Goal: Task Accomplishment & Management: Manage account settings

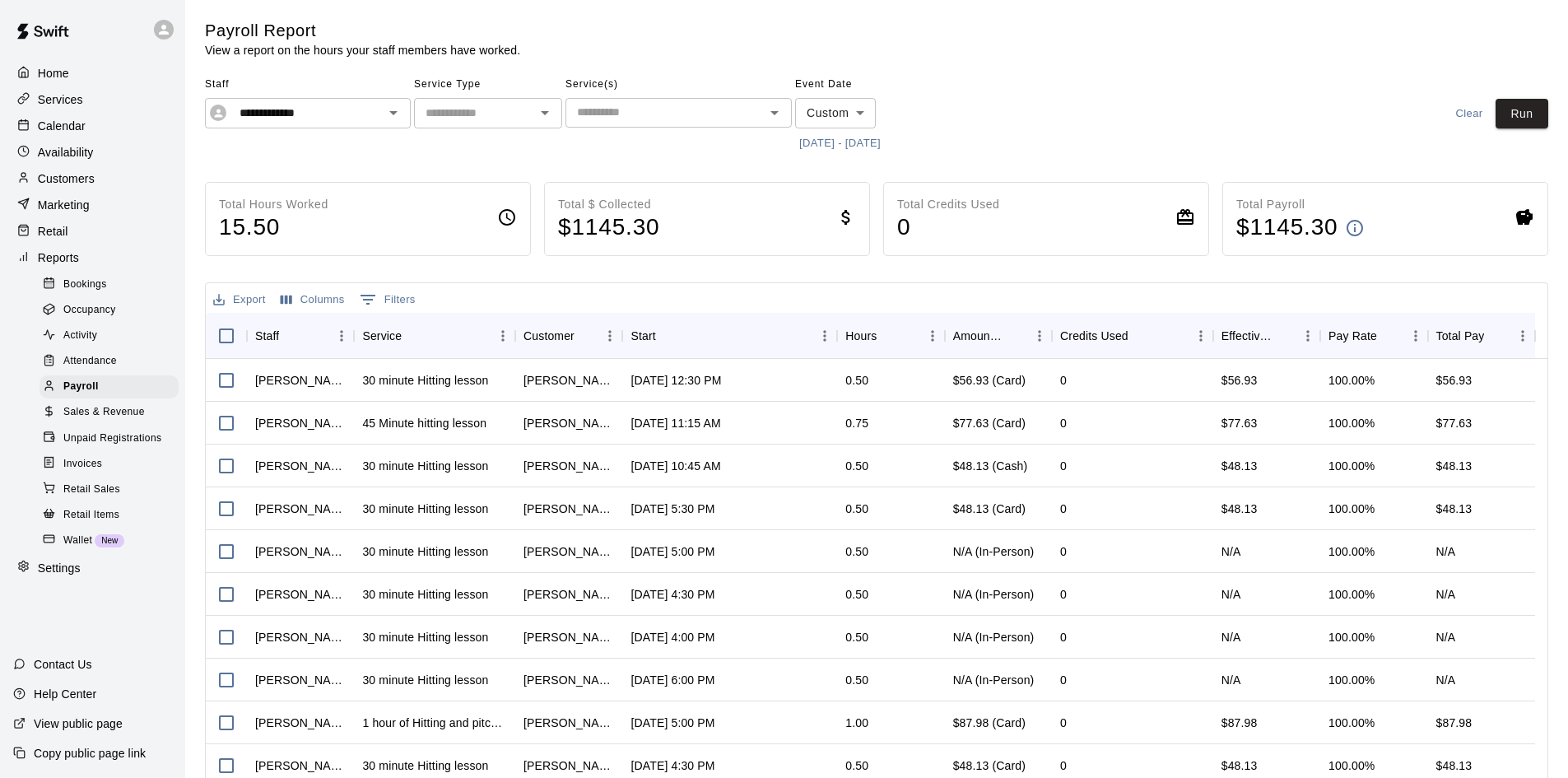
scroll to position [87, 0]
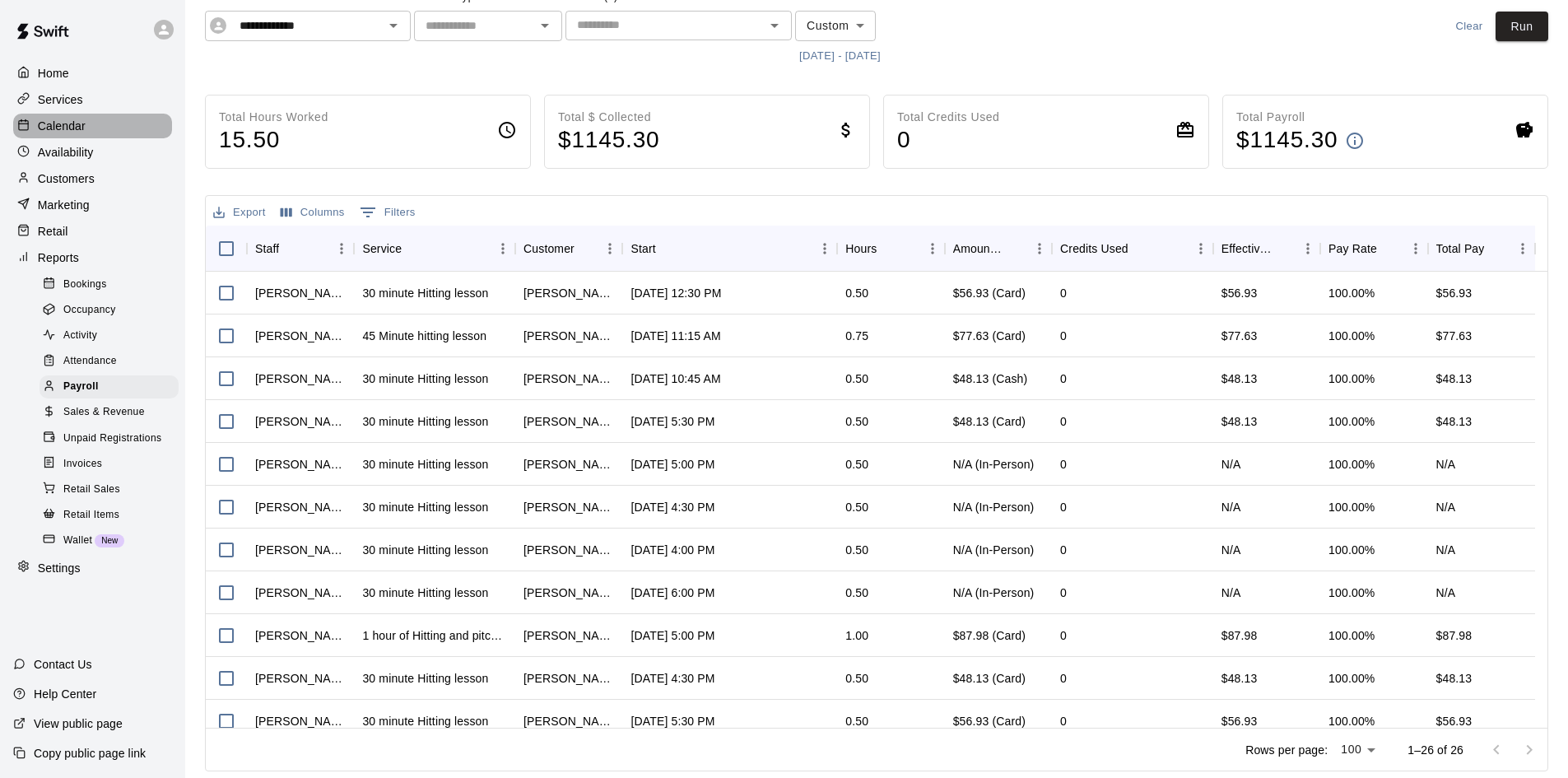
click at [83, 135] on p "Calendar" at bounding box center [62, 126] width 47 height 17
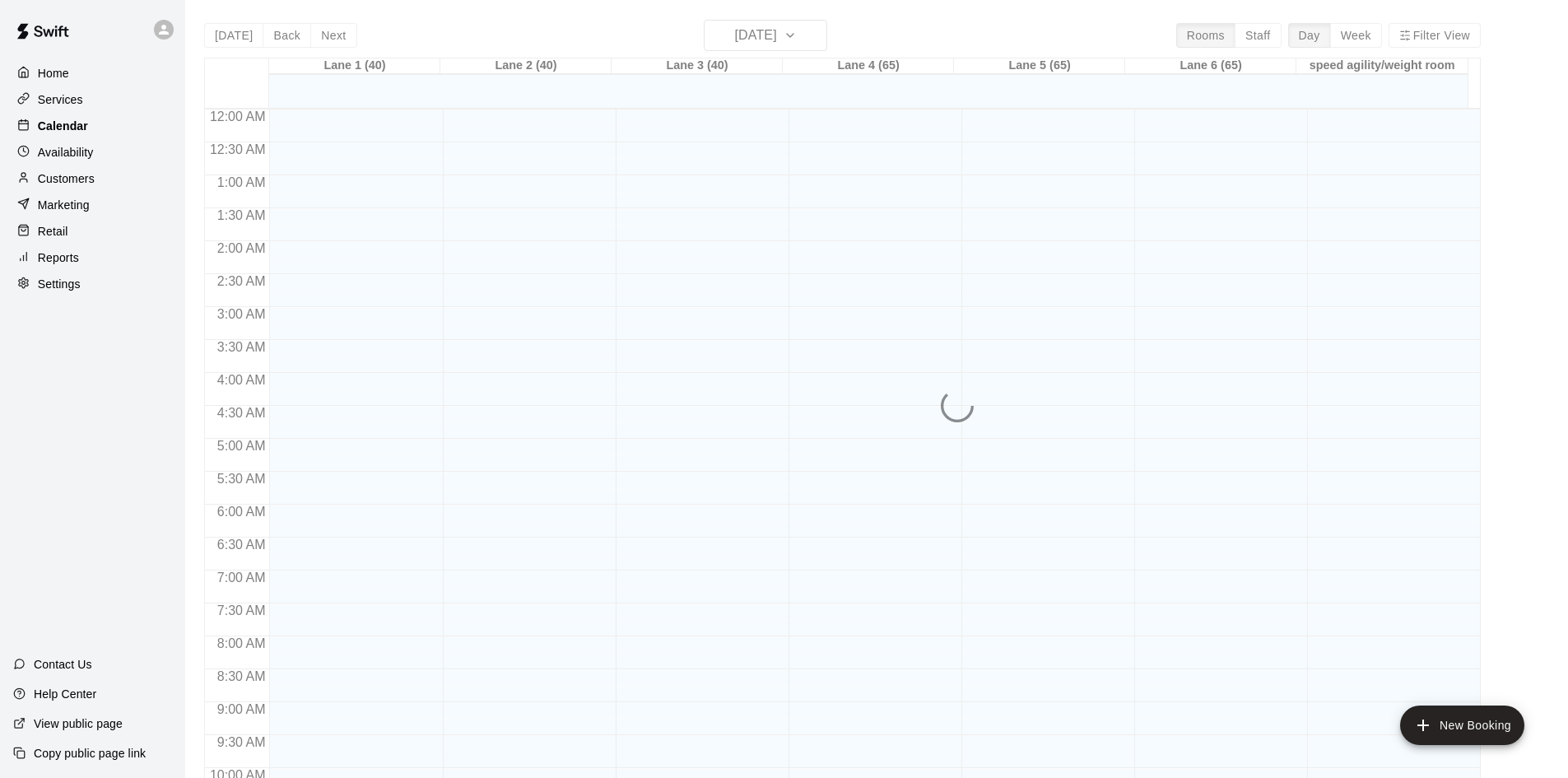
scroll to position [844, 0]
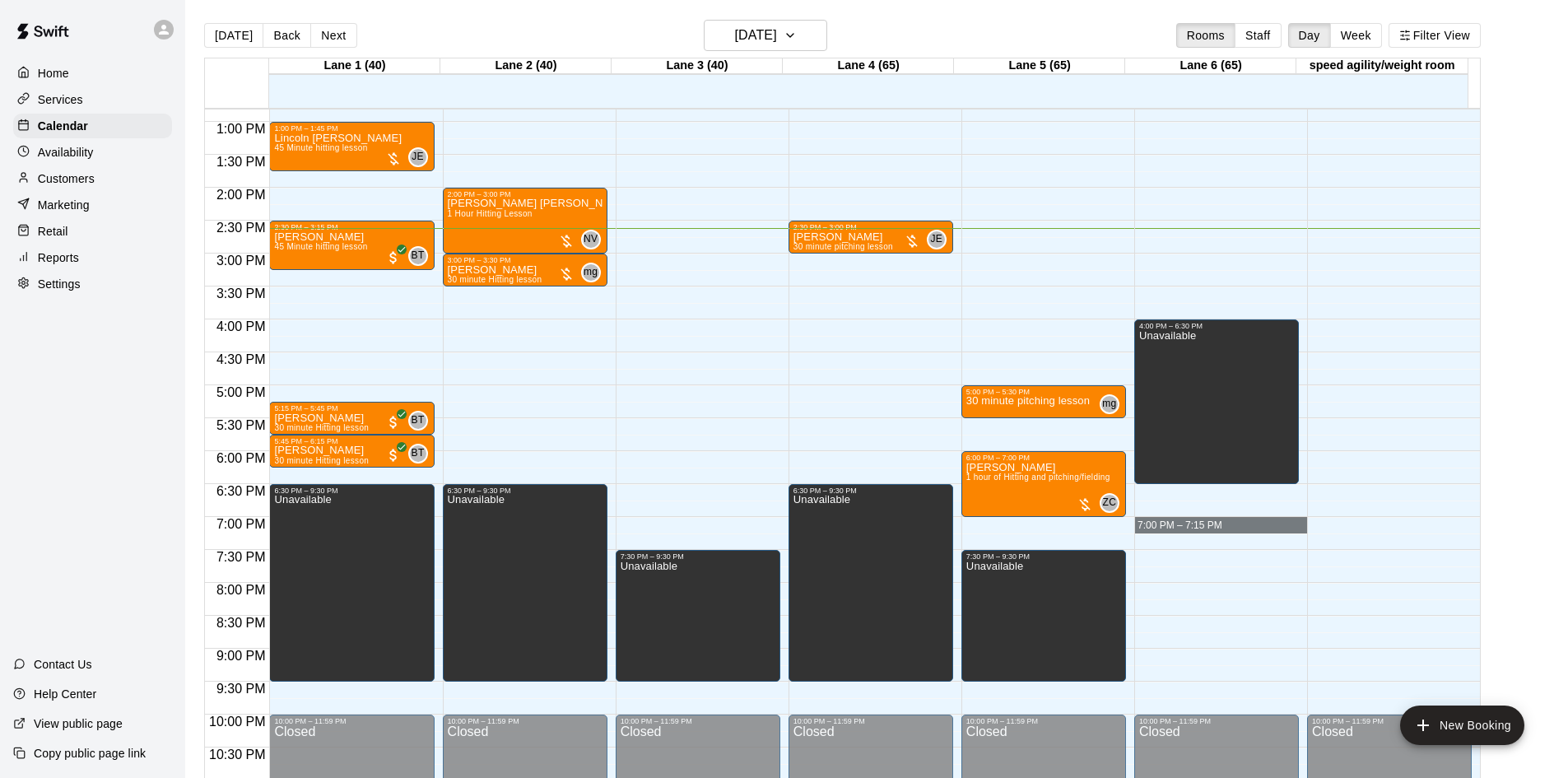
drag, startPoint x: 1223, startPoint y: 520, endPoint x: 1223, endPoint y: 534, distance: 14.0
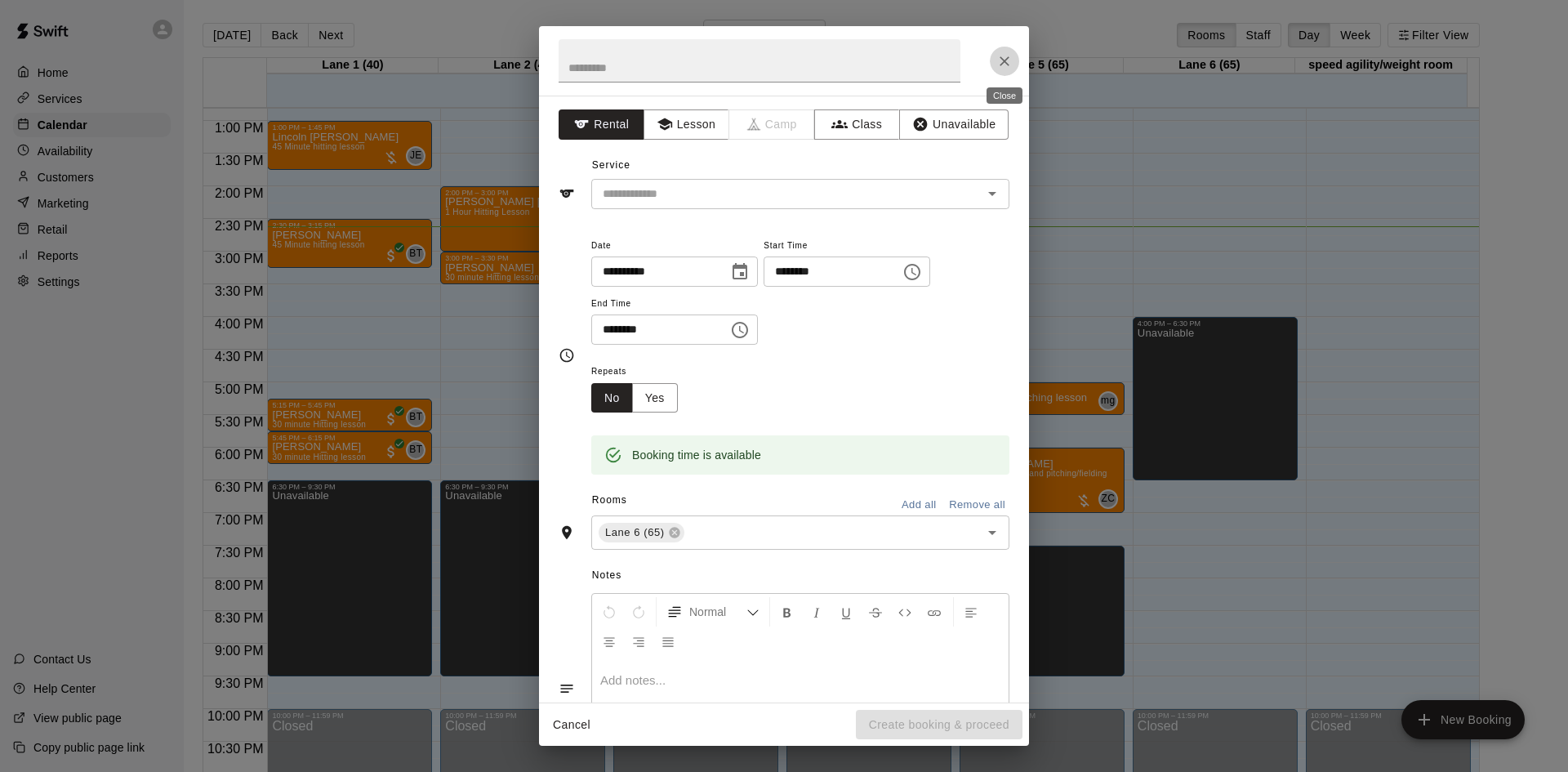
click at [999, 58] on icon "Close" at bounding box center [1004, 61] width 17 height 17
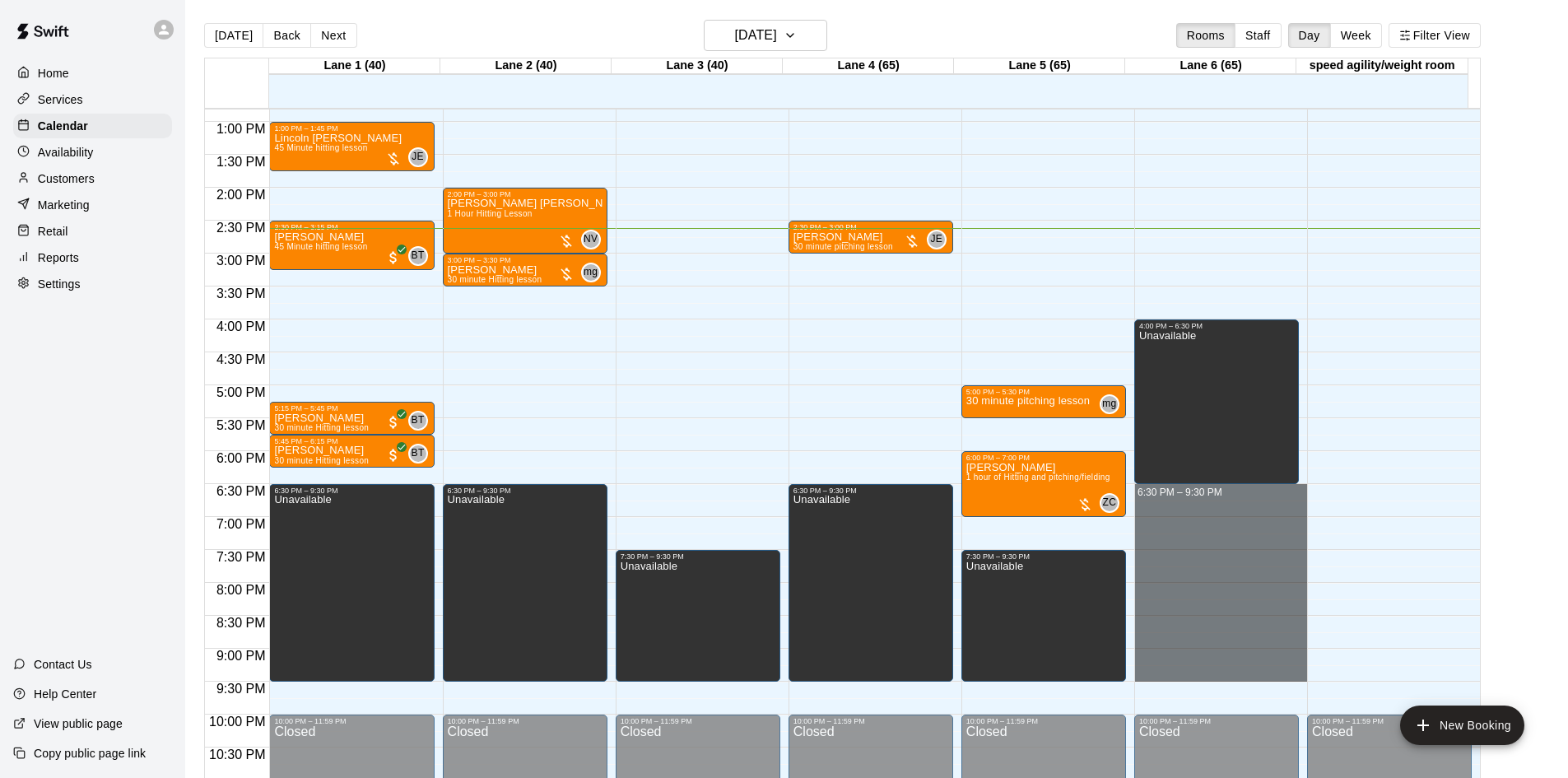
drag, startPoint x: 1210, startPoint y: 489, endPoint x: 1233, endPoint y: 672, distance: 184.4
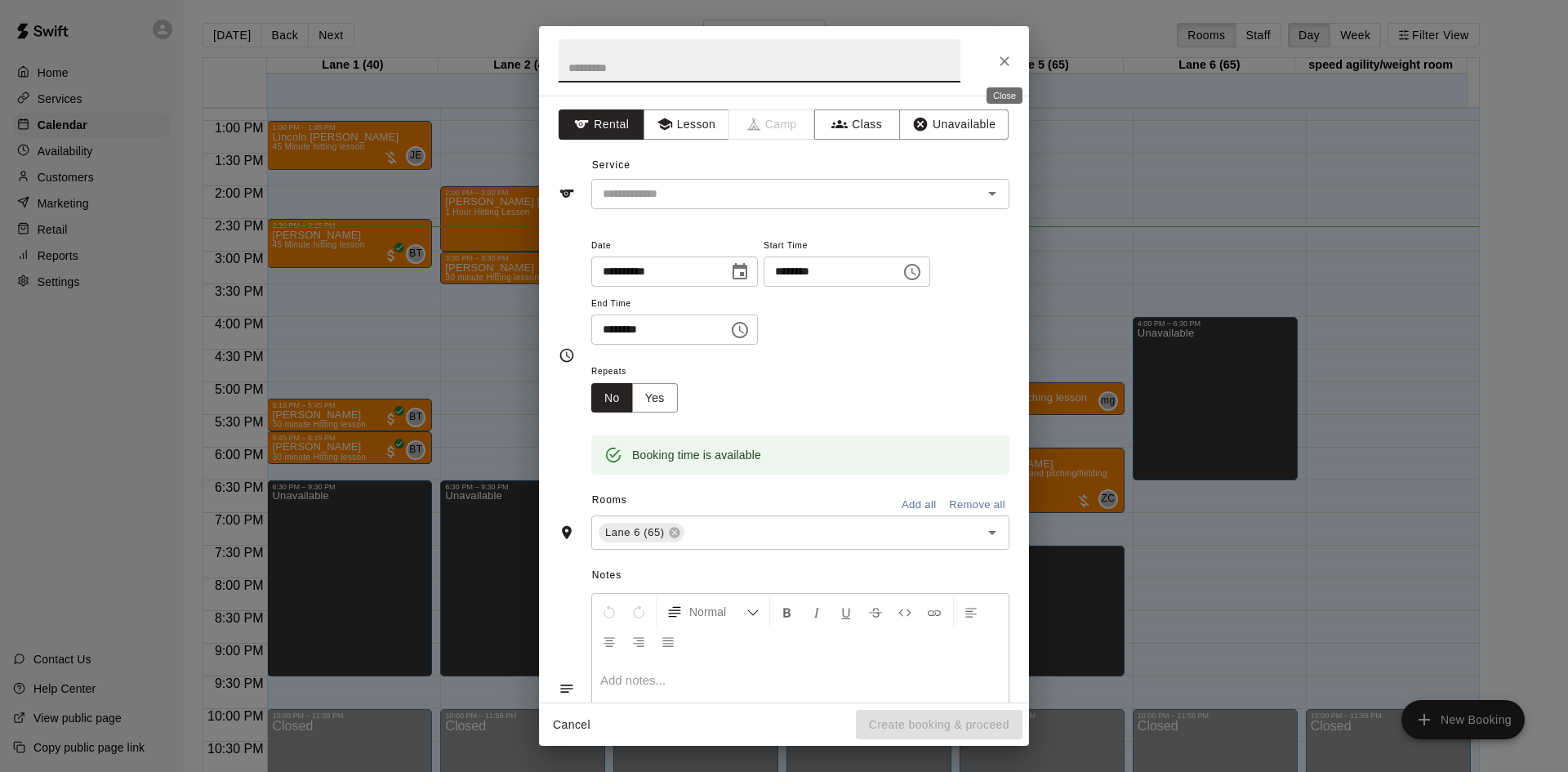
click at [996, 62] on button "Close" at bounding box center [1005, 61] width 30 height 30
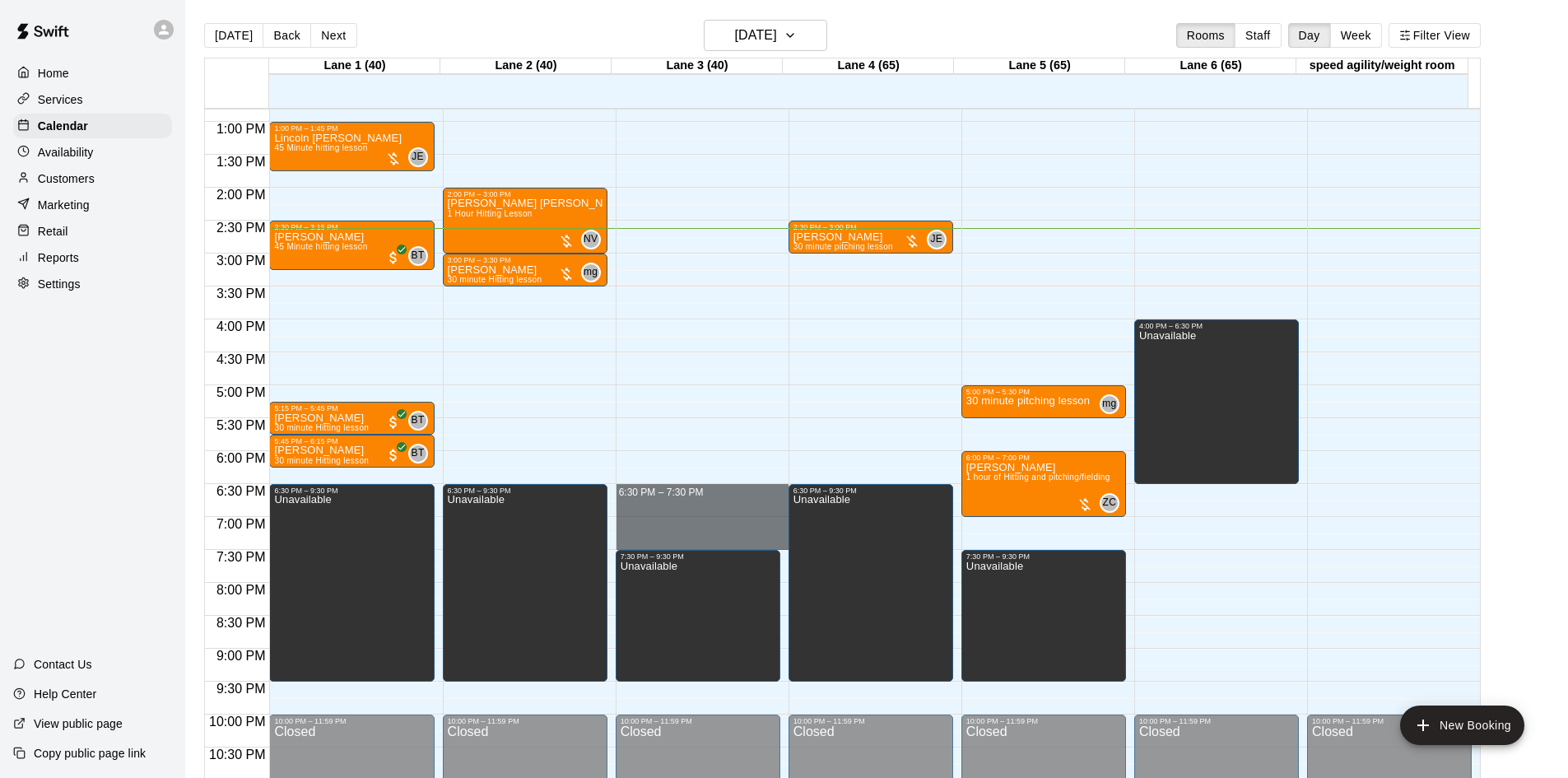
drag, startPoint x: 687, startPoint y: 486, endPoint x: 698, endPoint y: 543, distance: 58.1
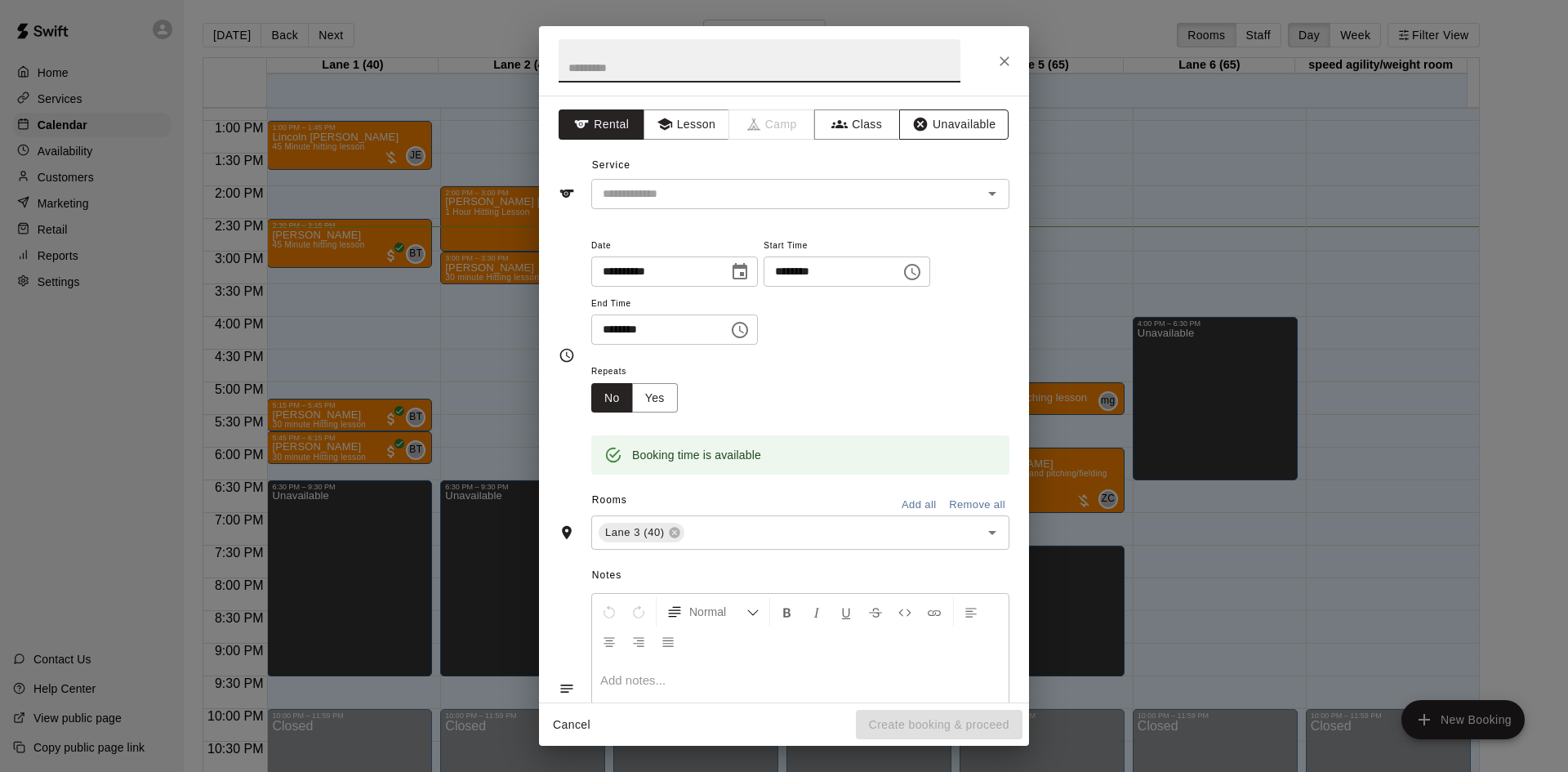
click at [945, 118] on button "Unavailable" at bounding box center [953, 124] width 109 height 31
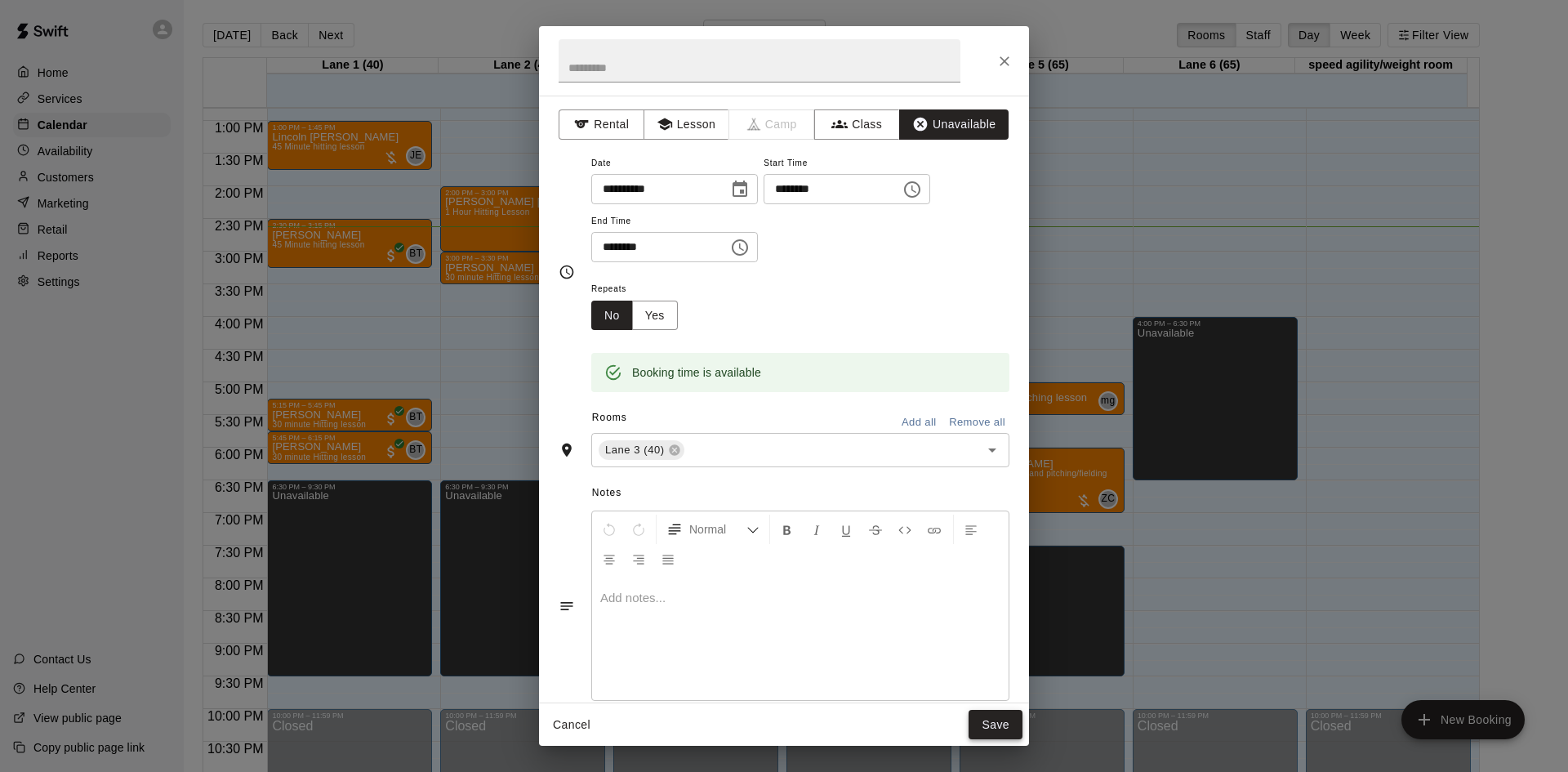
click at [993, 723] on button "Save" at bounding box center [996, 725] width 54 height 31
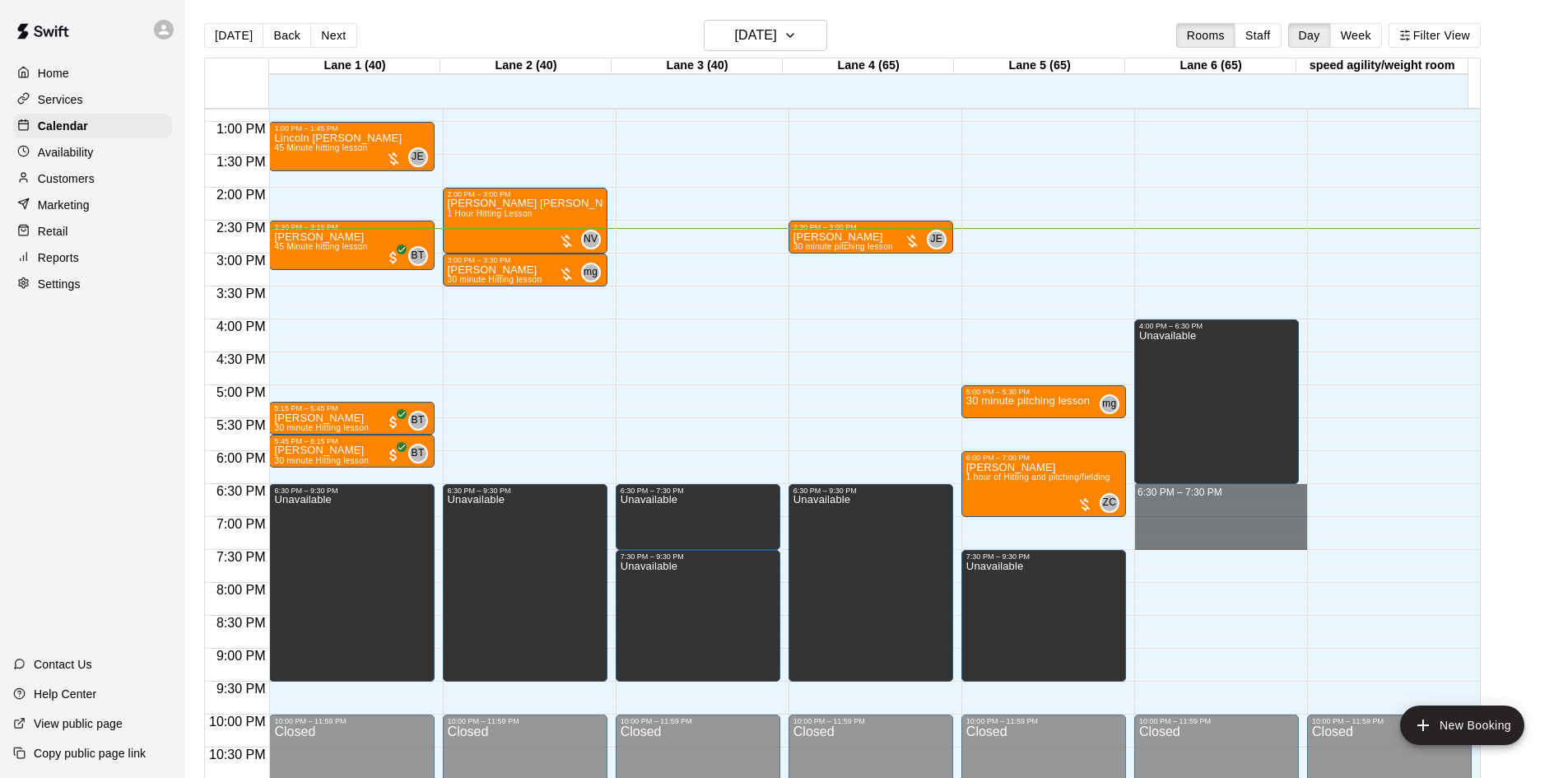
drag, startPoint x: 1197, startPoint y: 487, endPoint x: 1209, endPoint y: 548, distance: 62.2
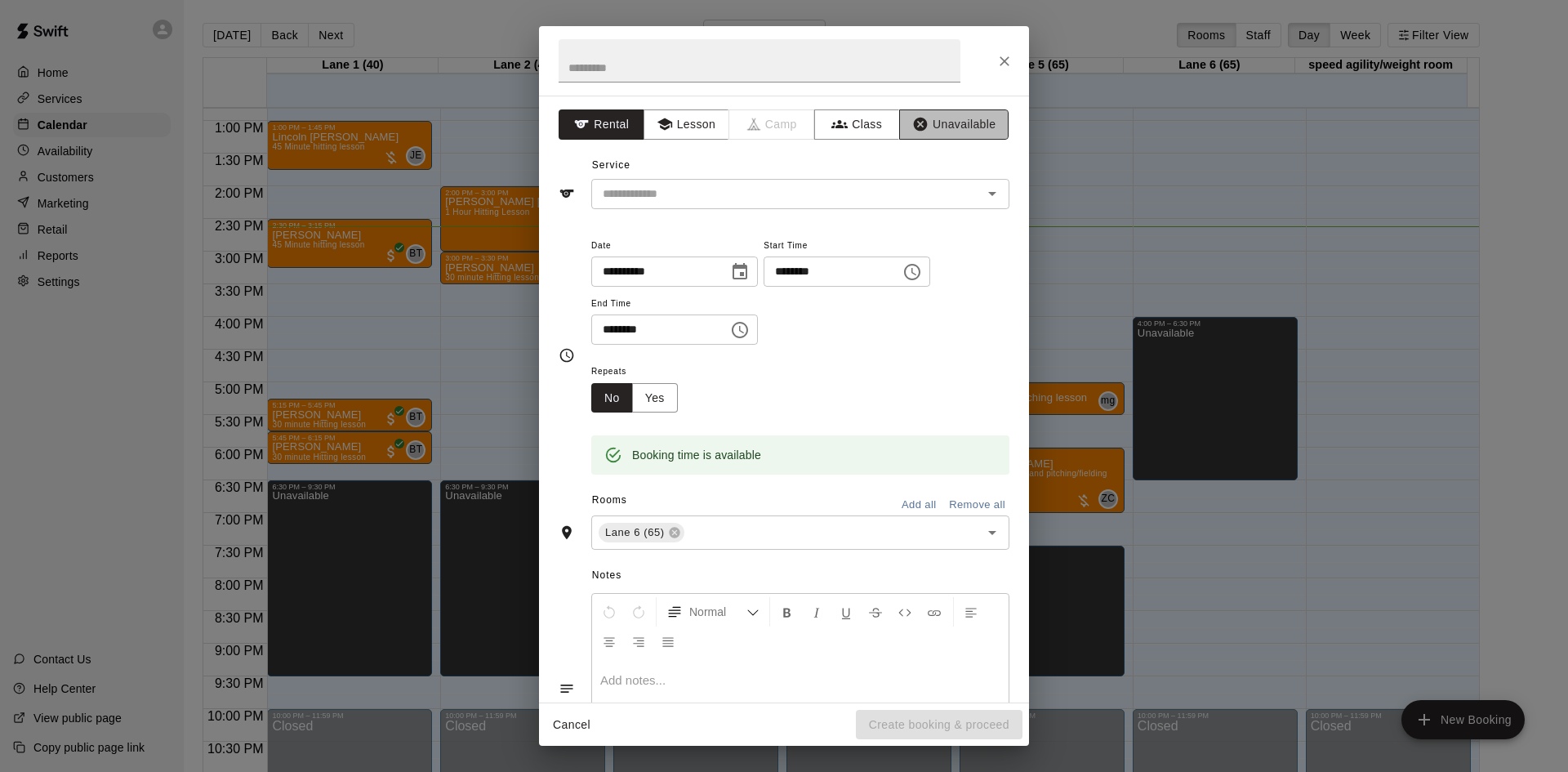
click at [915, 126] on icon "button" at bounding box center [921, 125] width 14 height 14
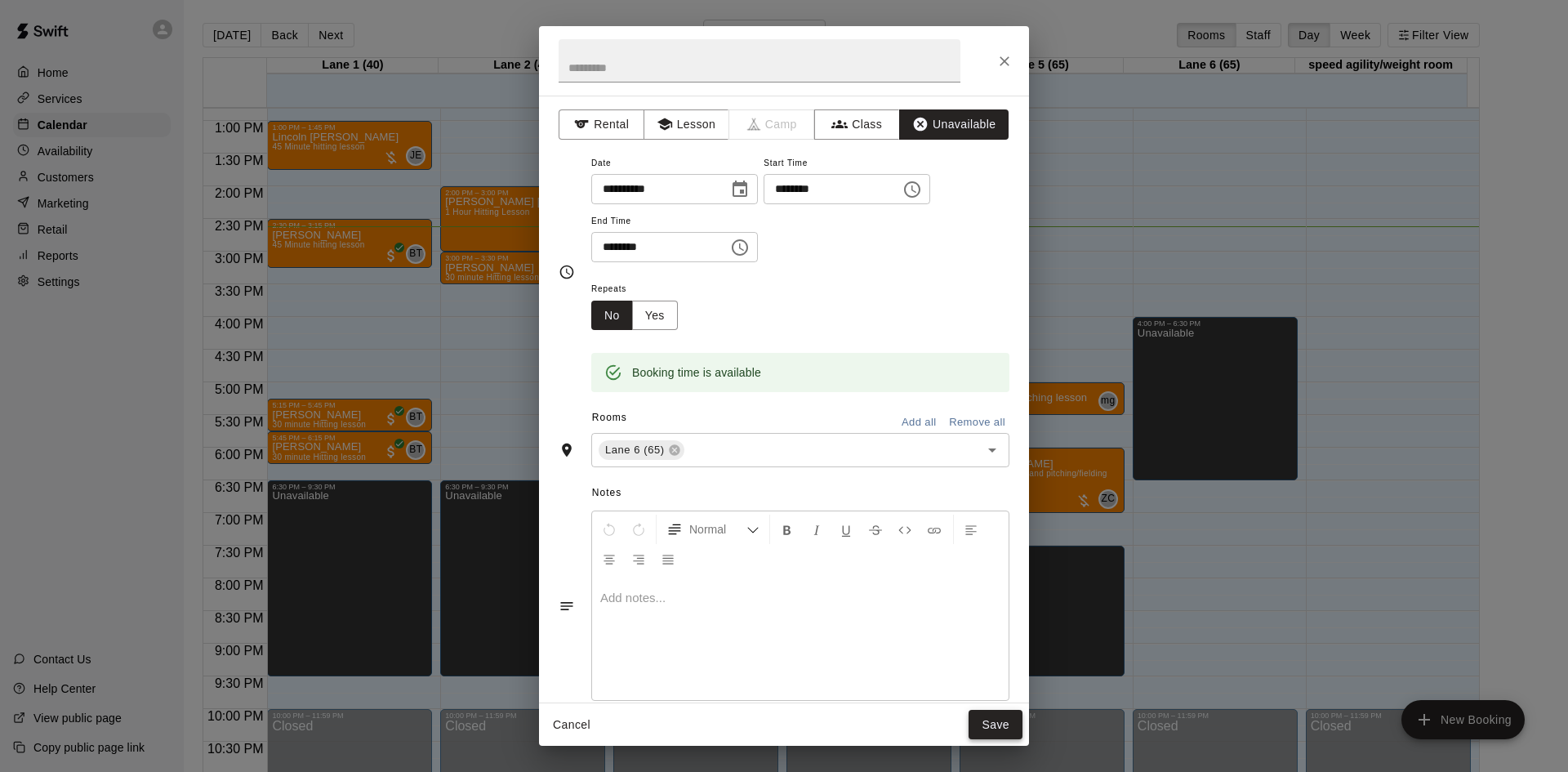
click at [989, 720] on button "Save" at bounding box center [996, 725] width 54 height 31
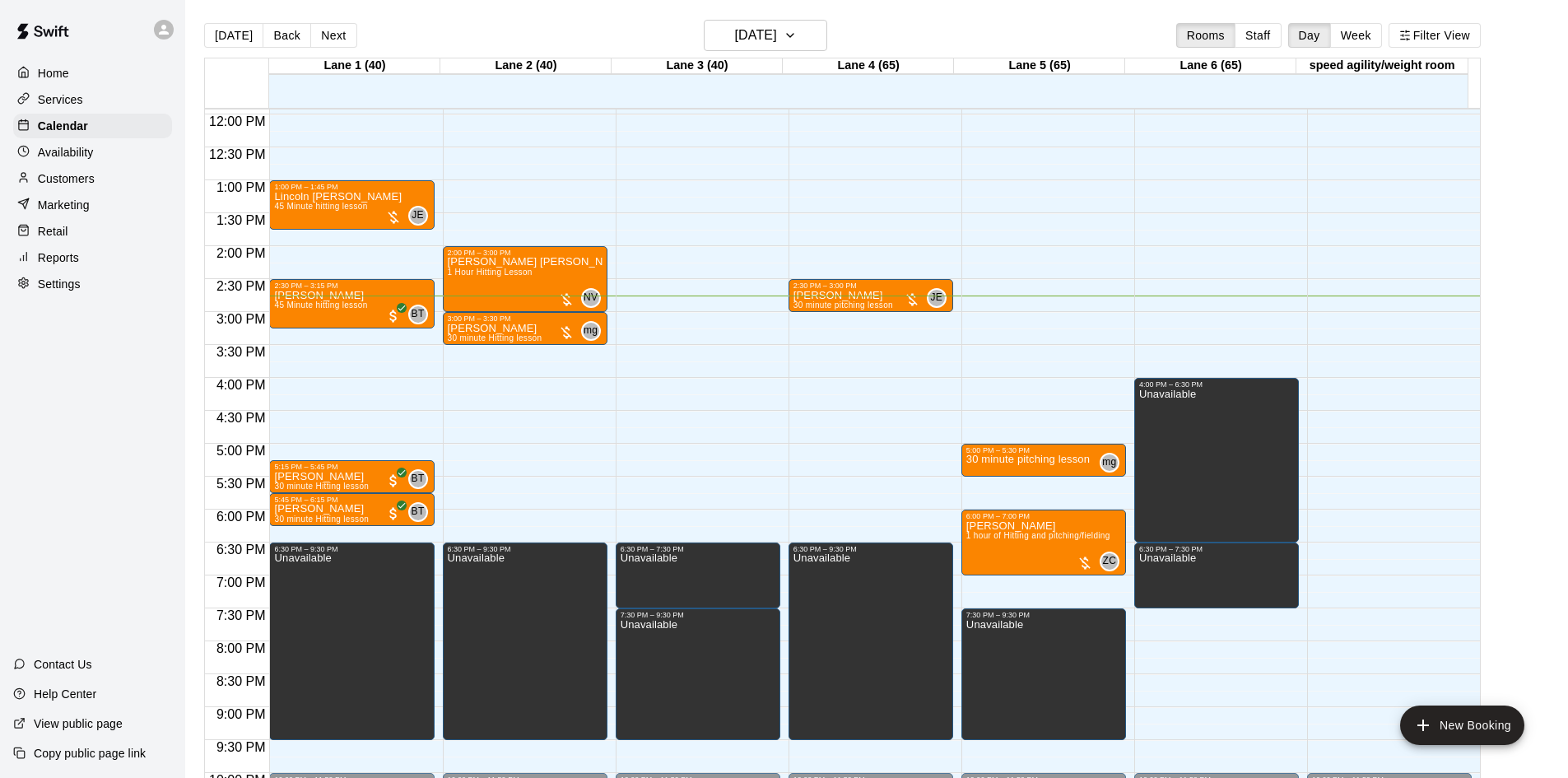
scroll to position [812, 0]
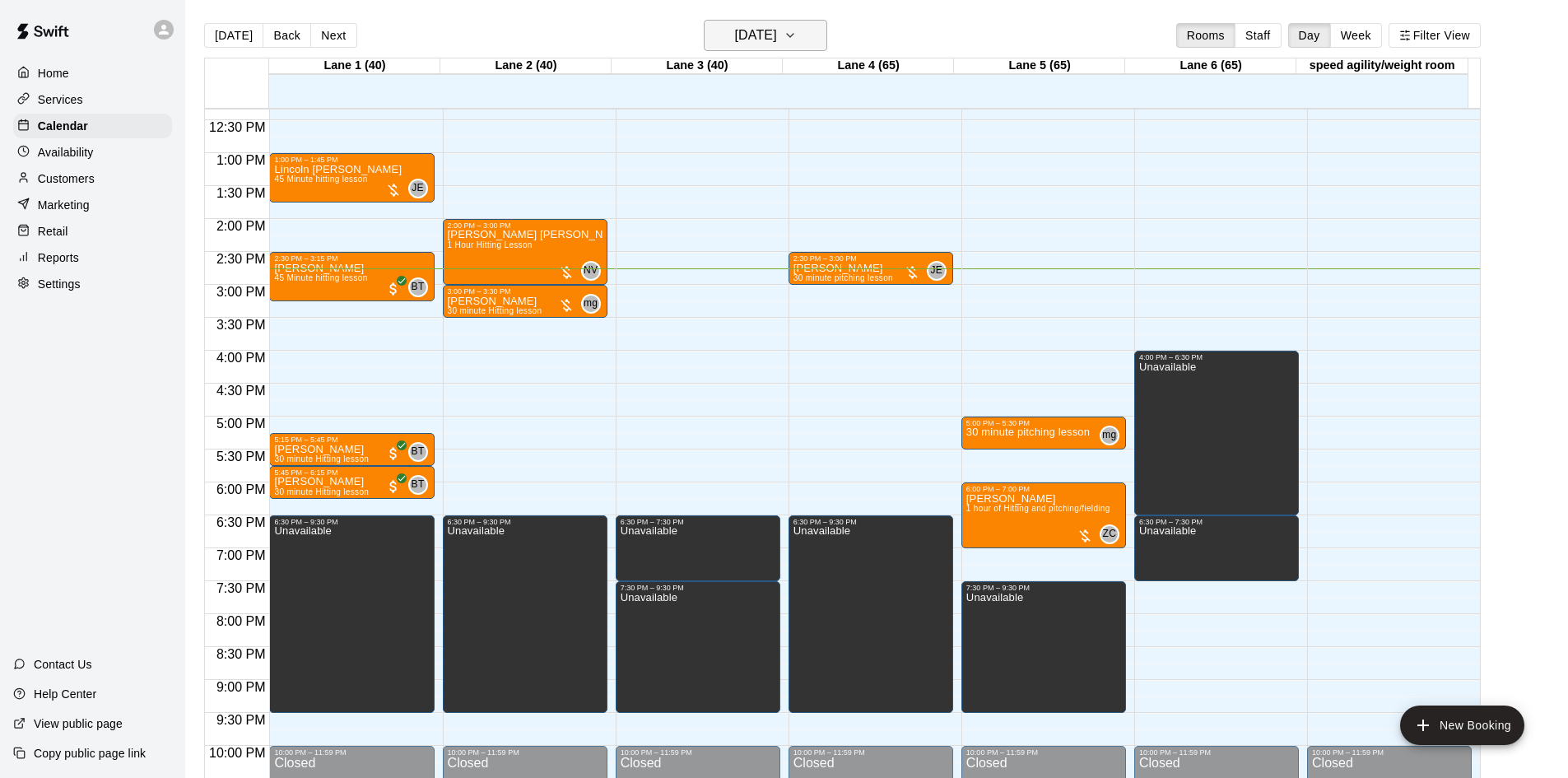
click at [777, 41] on h6 "[DATE]" at bounding box center [756, 35] width 42 height 23
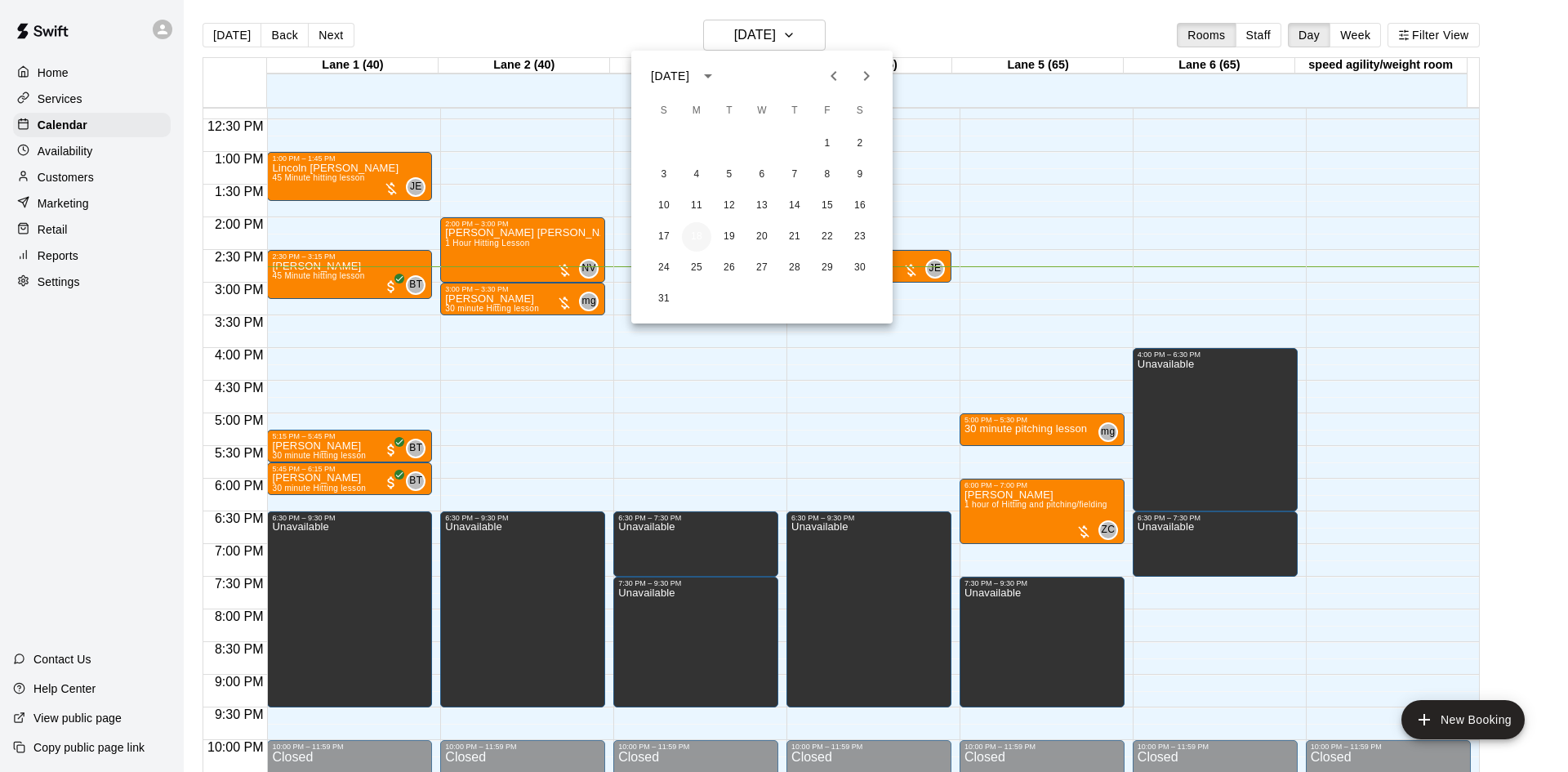
click at [705, 230] on button "18" at bounding box center [697, 237] width 30 height 30
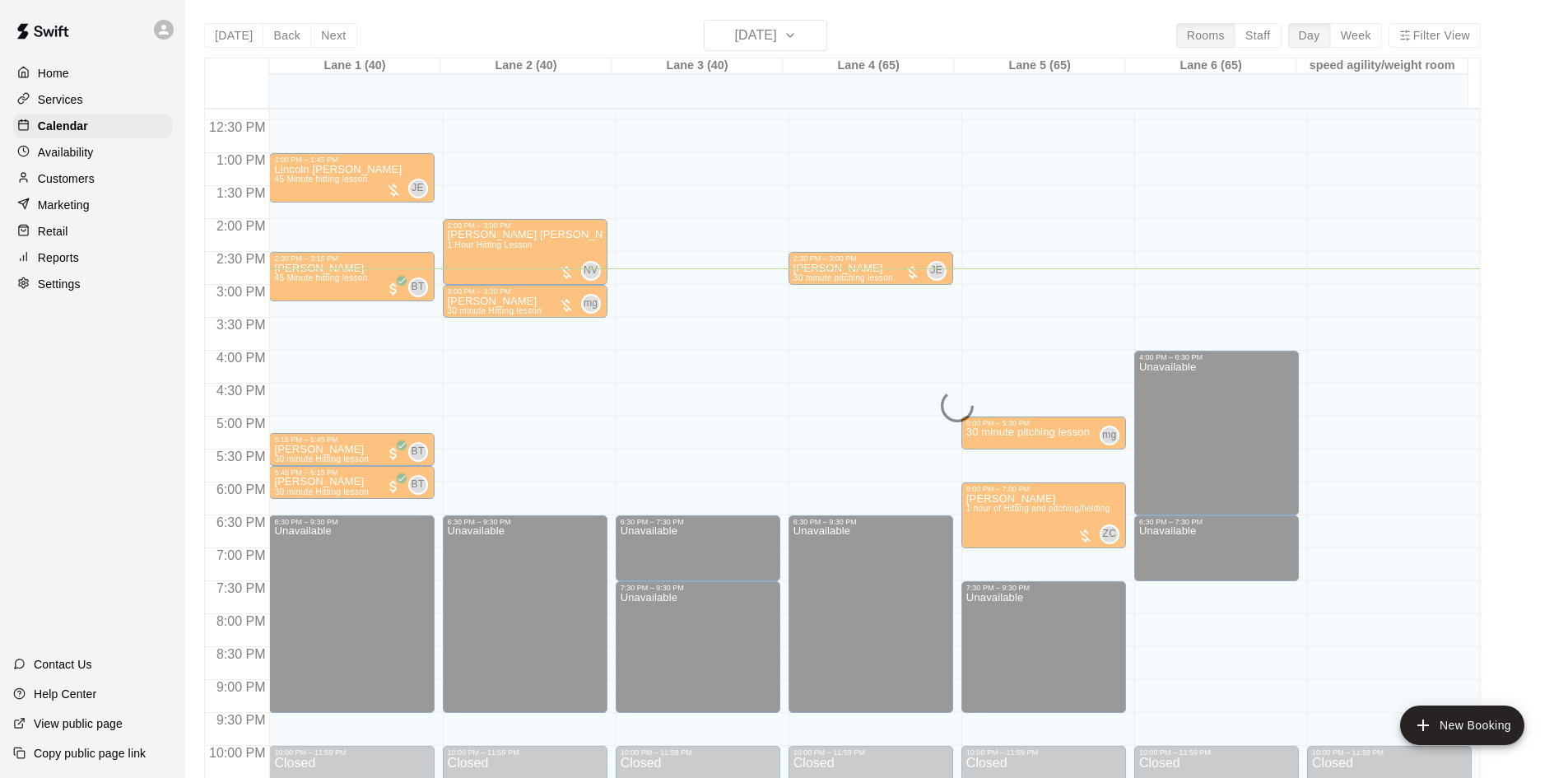
click at [806, 38] on div "[DATE] Back [DATE][DATE] Rooms Staff Day Week [GEOGRAPHIC_DATA] 1 (40) [GEOGRAP…" at bounding box center [842, 408] width 1276 height 778
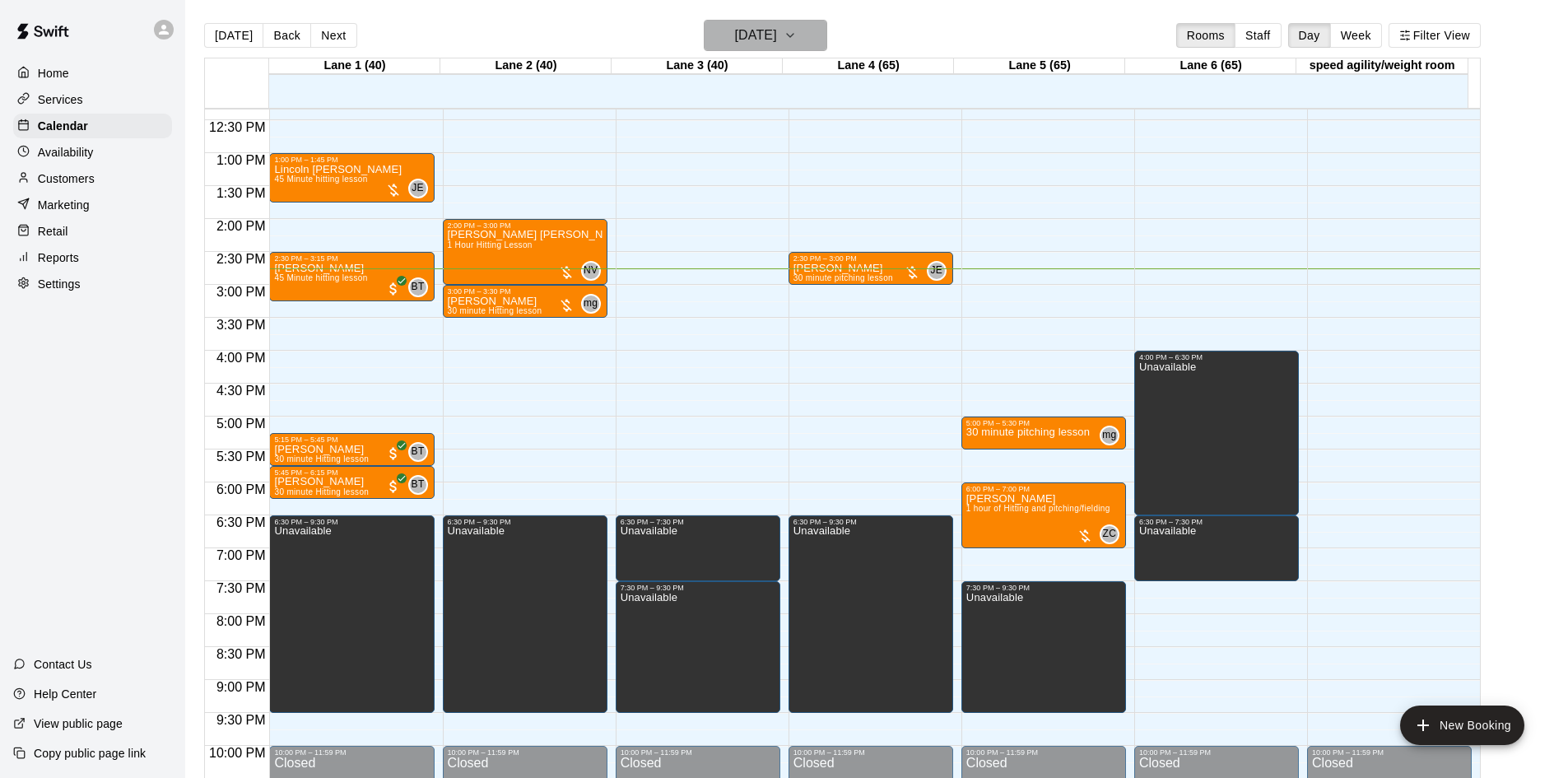
click at [806, 38] on button "[DATE]" at bounding box center [766, 35] width 123 height 32
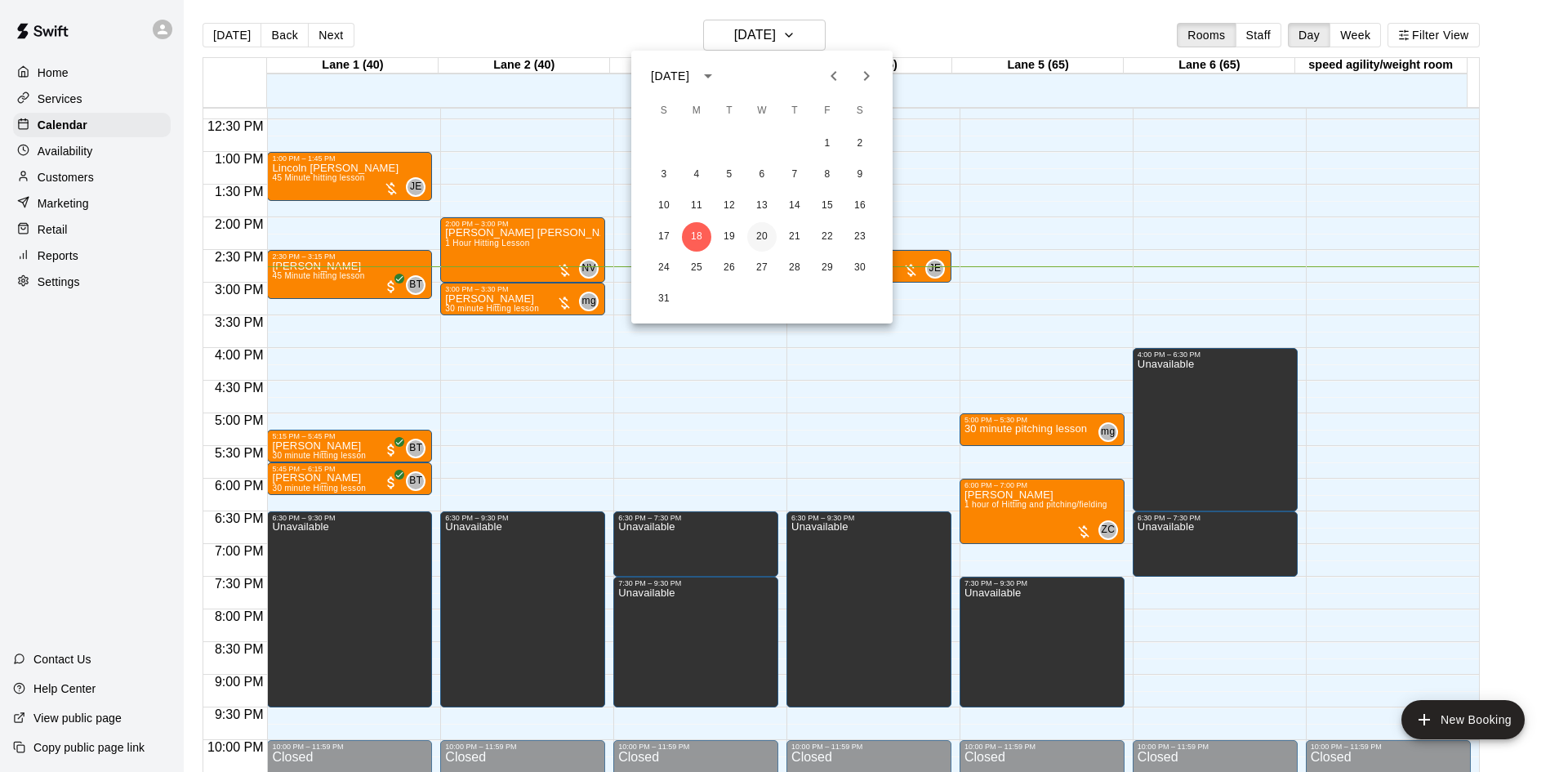
click at [760, 236] on button "20" at bounding box center [762, 237] width 30 height 30
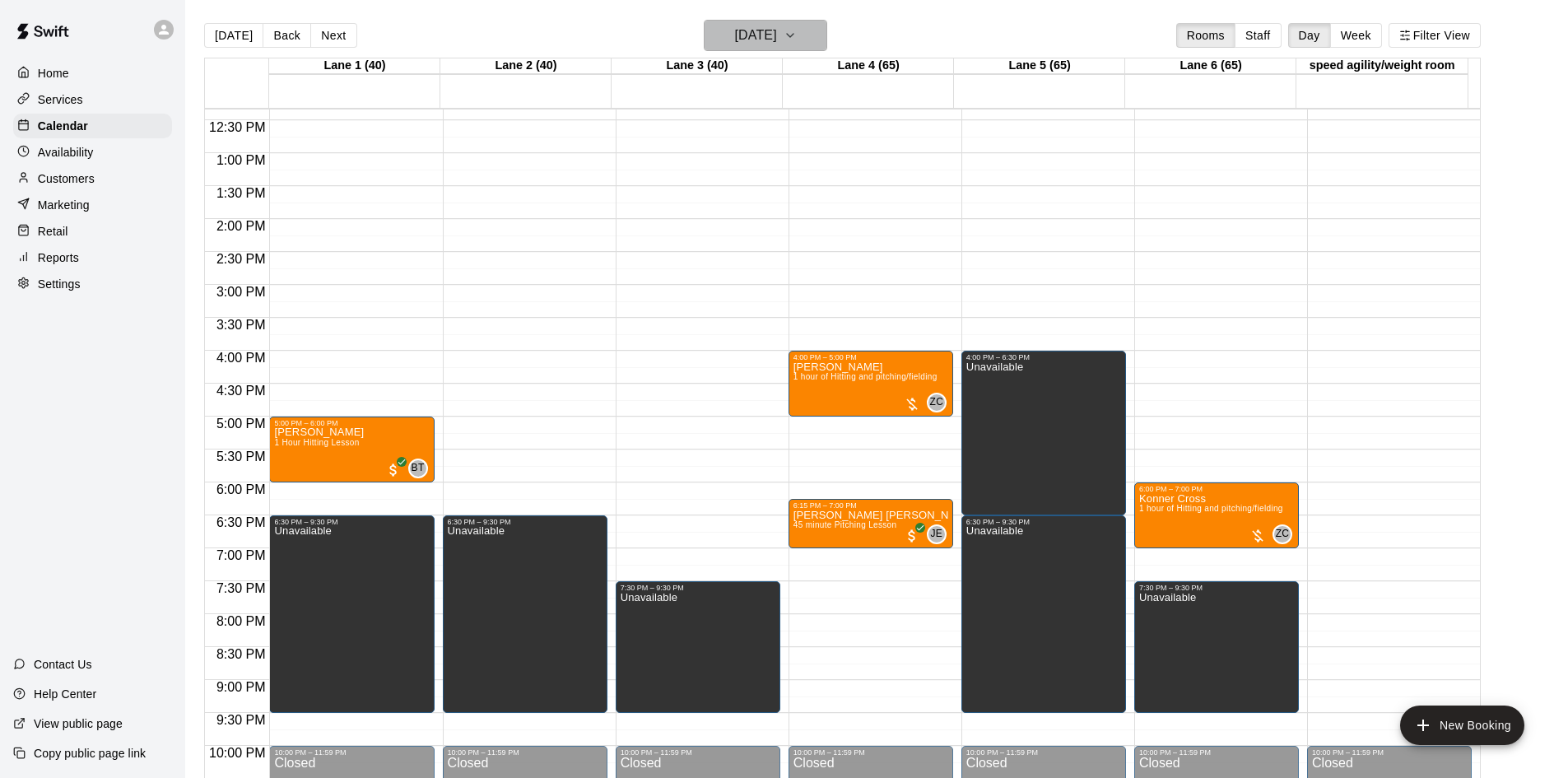
click at [774, 40] on h6 "[DATE]" at bounding box center [756, 35] width 42 height 23
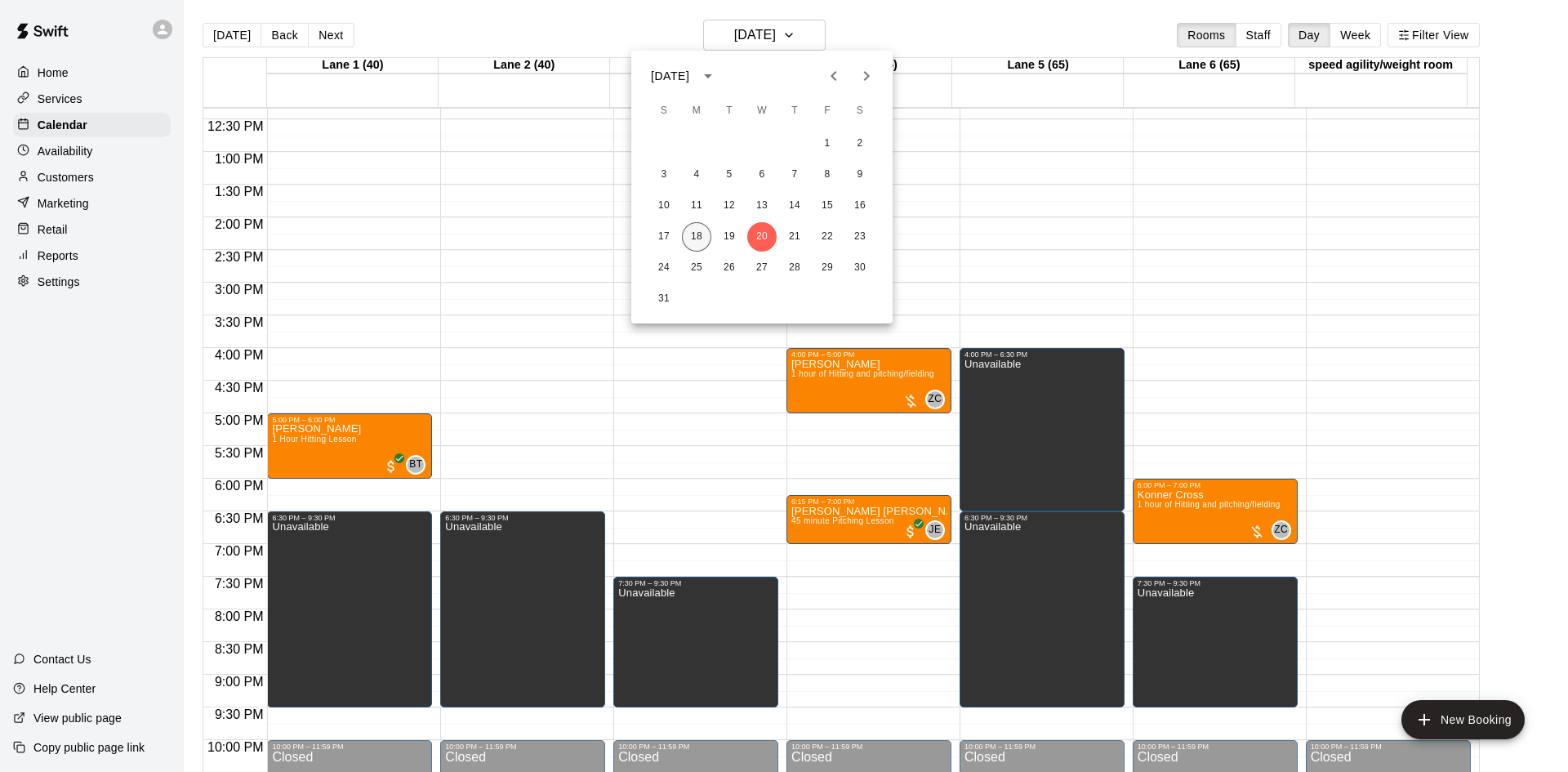
click at [701, 236] on button "18" at bounding box center [697, 237] width 30 height 30
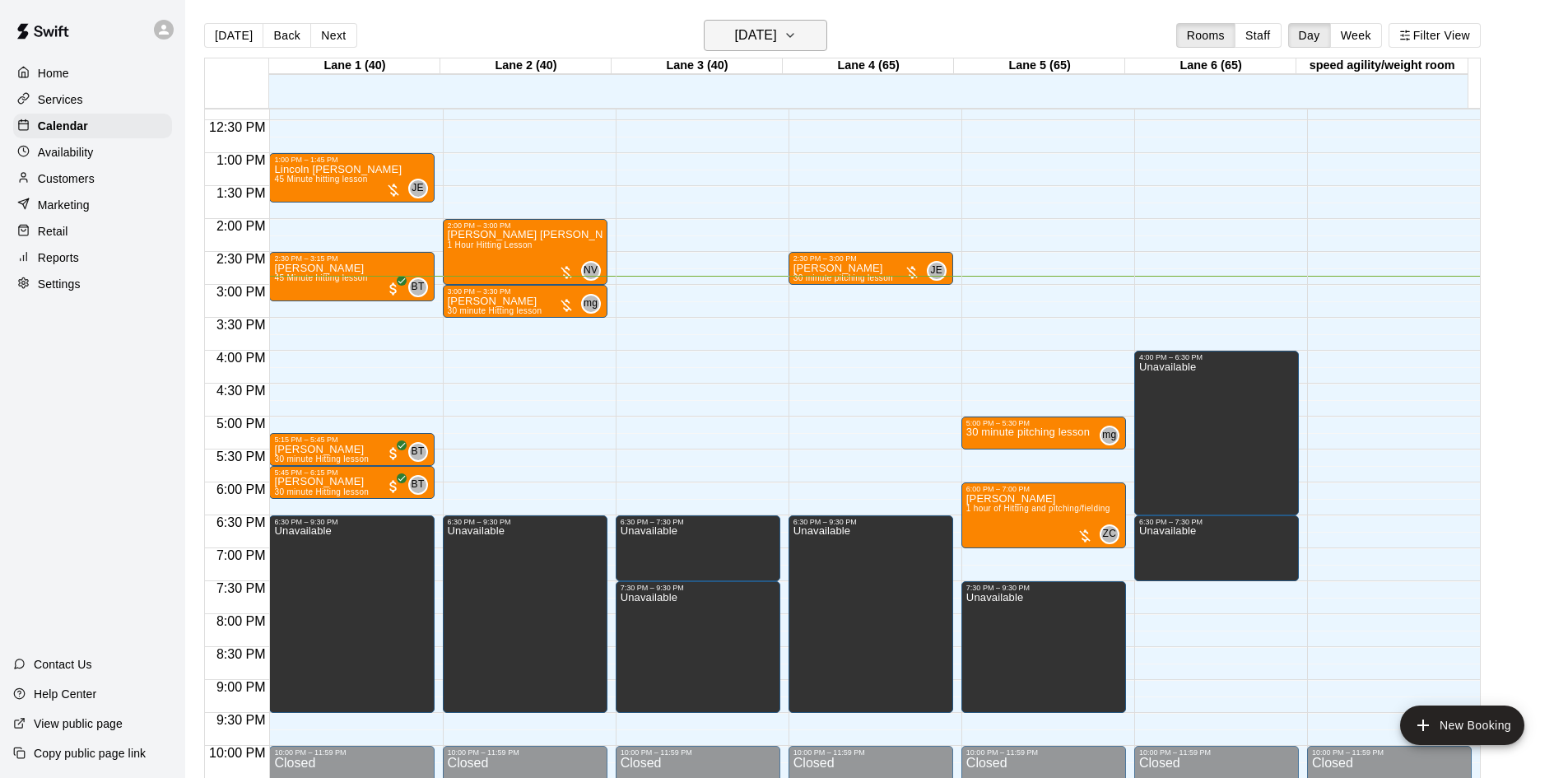
click at [777, 29] on h6 "[DATE]" at bounding box center [756, 35] width 42 height 23
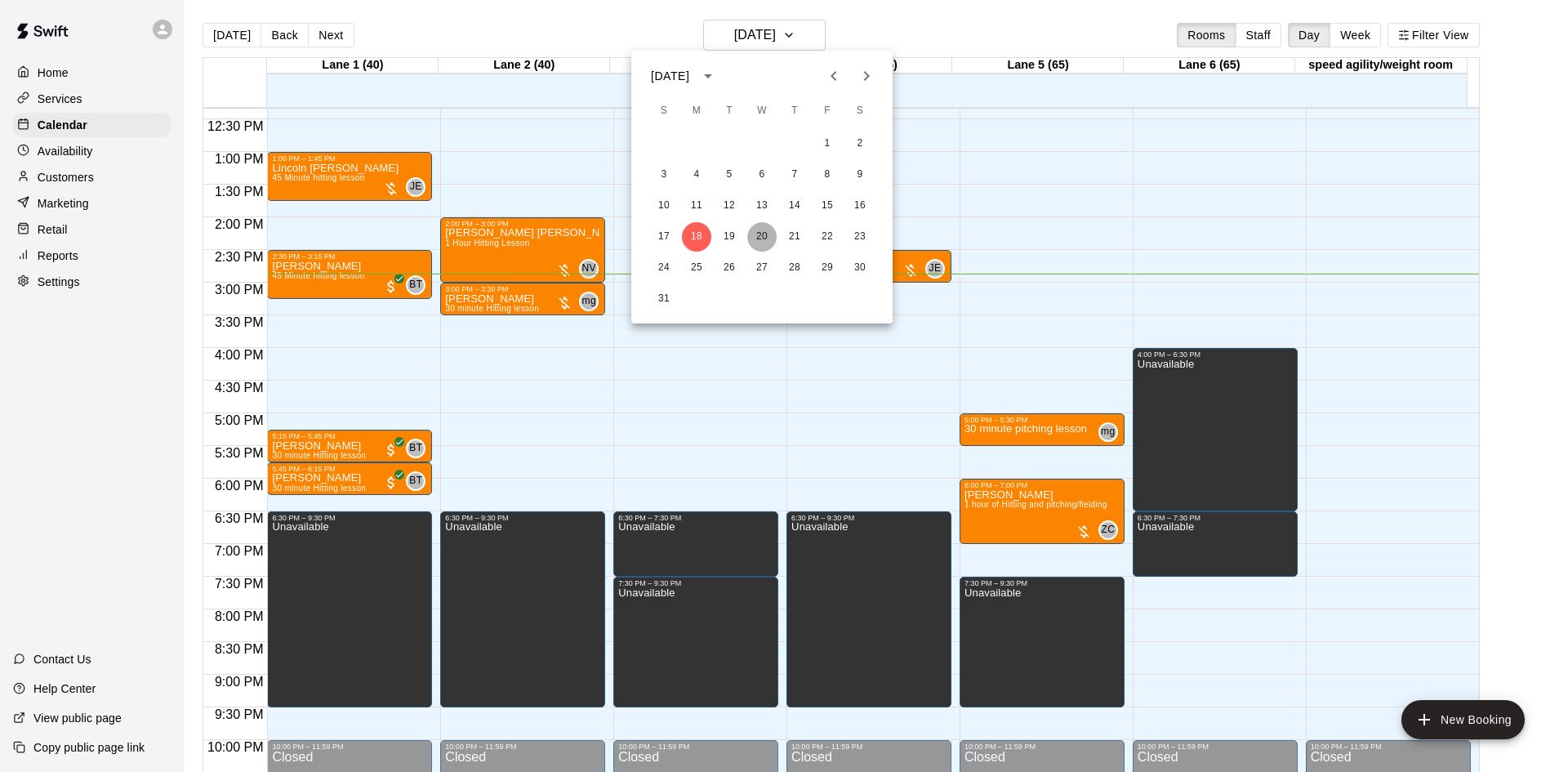
click at [754, 236] on button "20" at bounding box center [762, 237] width 30 height 30
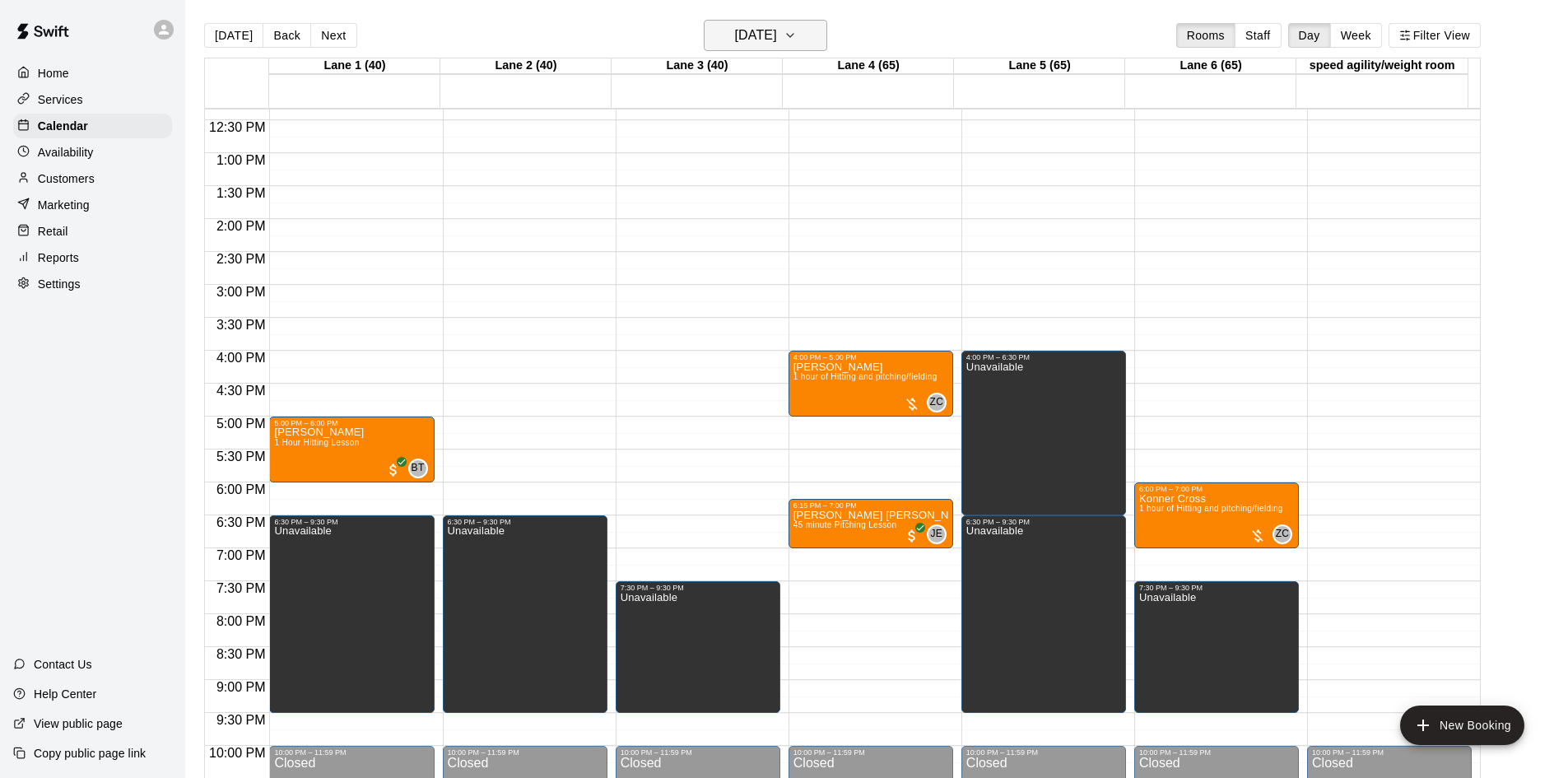
click at [770, 43] on h6 "[DATE]" at bounding box center [756, 35] width 42 height 23
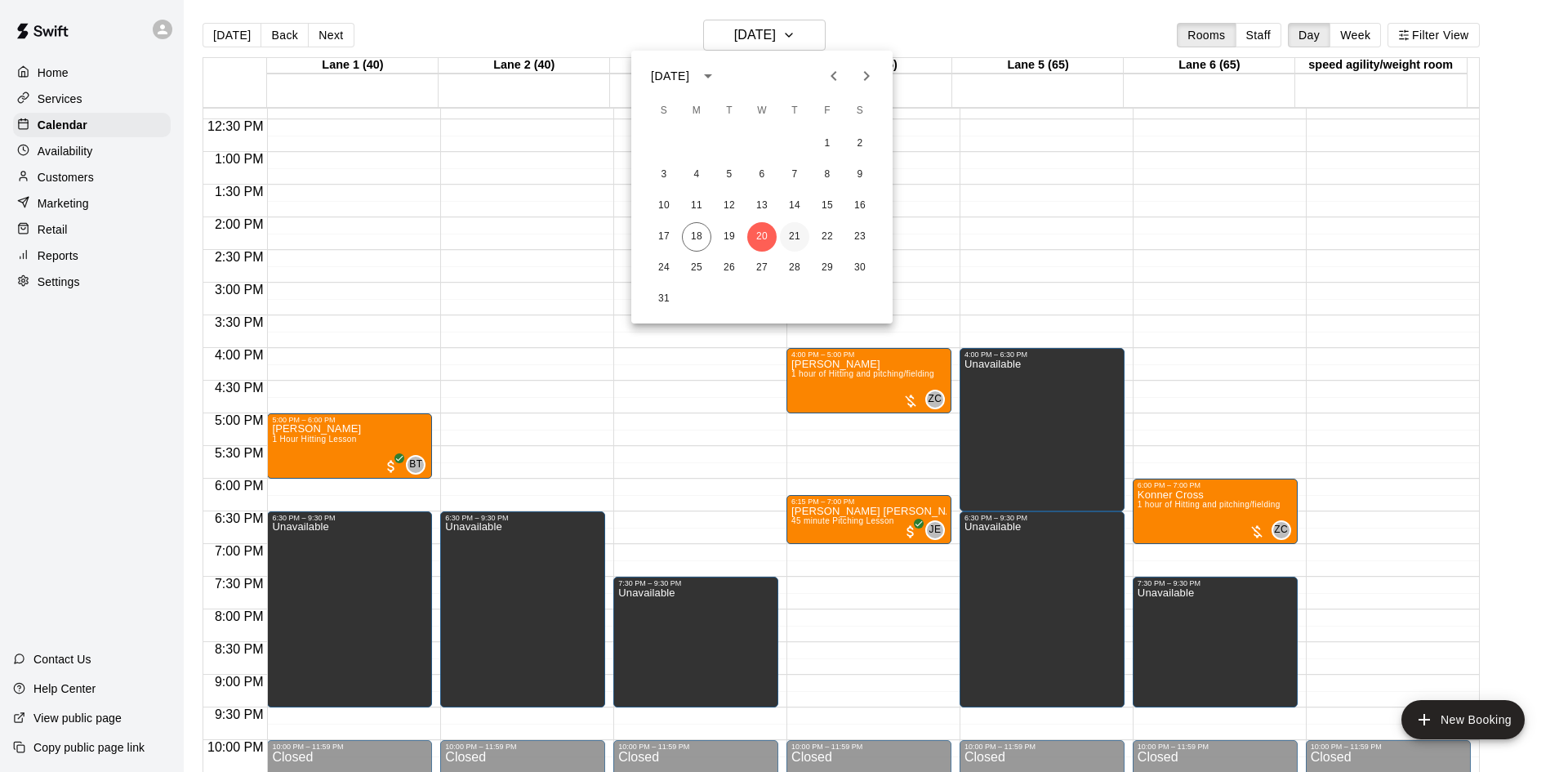
click at [794, 233] on button "21" at bounding box center [794, 237] width 30 height 30
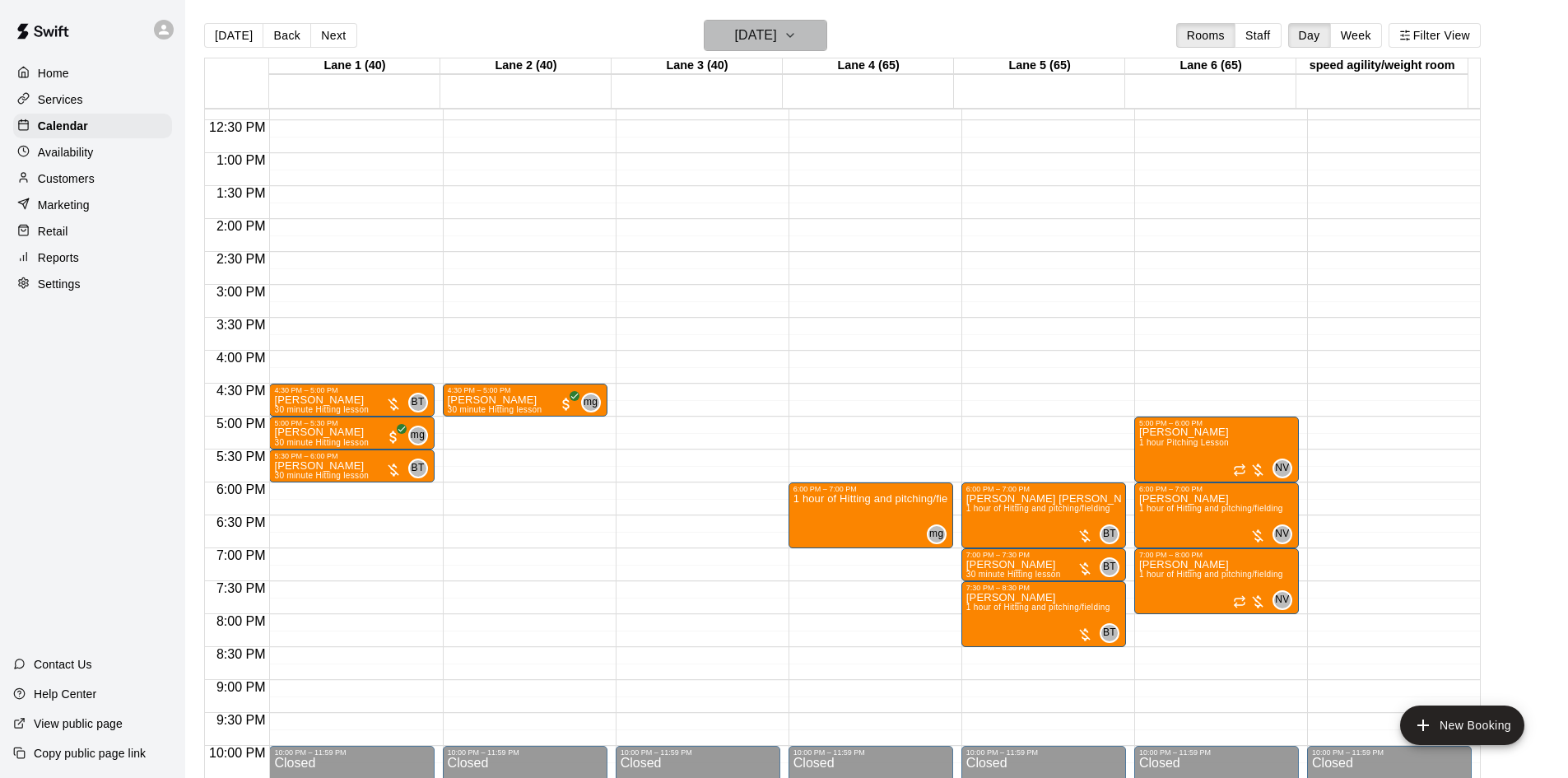
click at [777, 42] on h6 "[DATE]" at bounding box center [756, 35] width 42 height 23
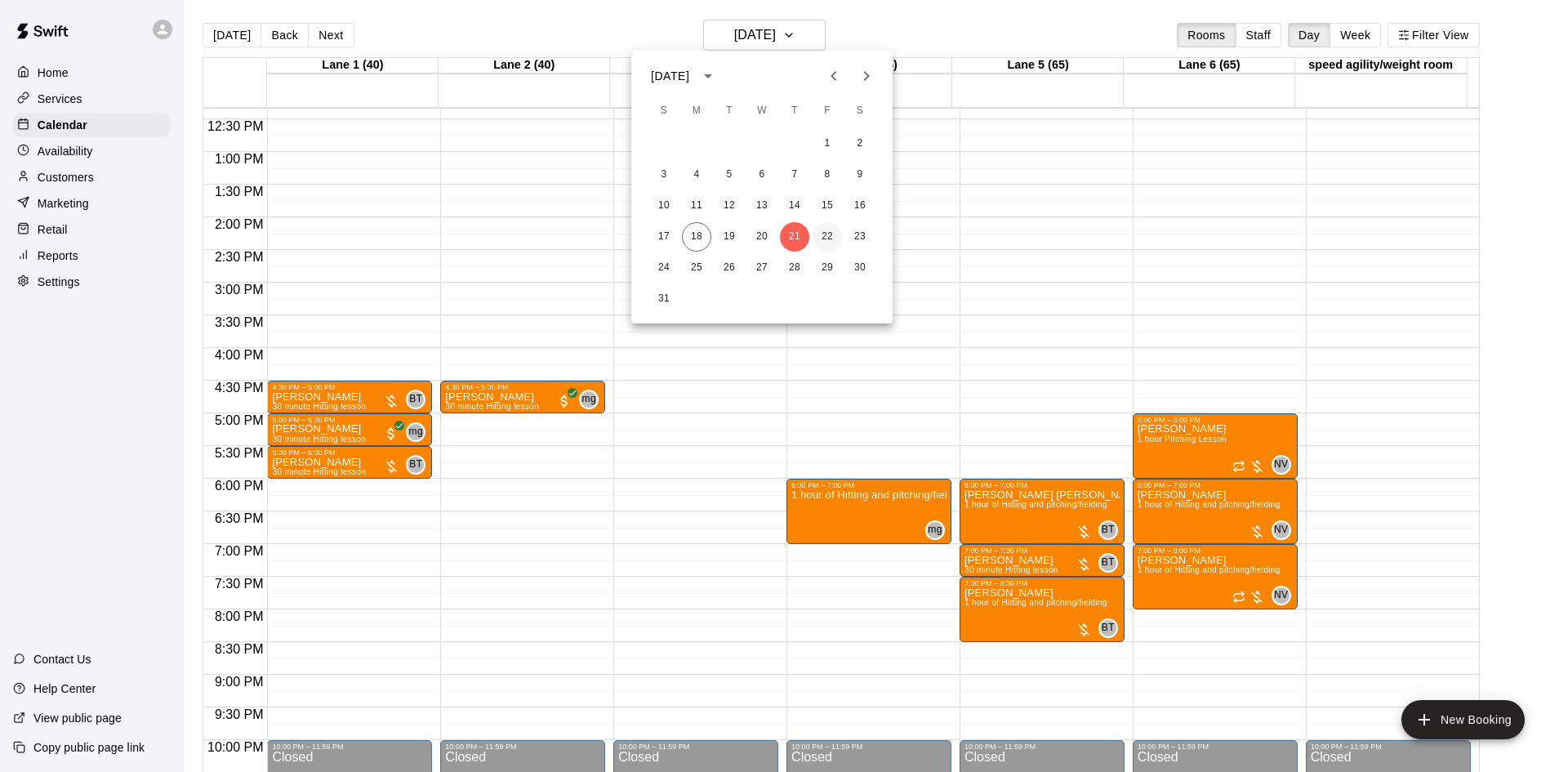
click at [828, 234] on button "22" at bounding box center [828, 237] width 30 height 30
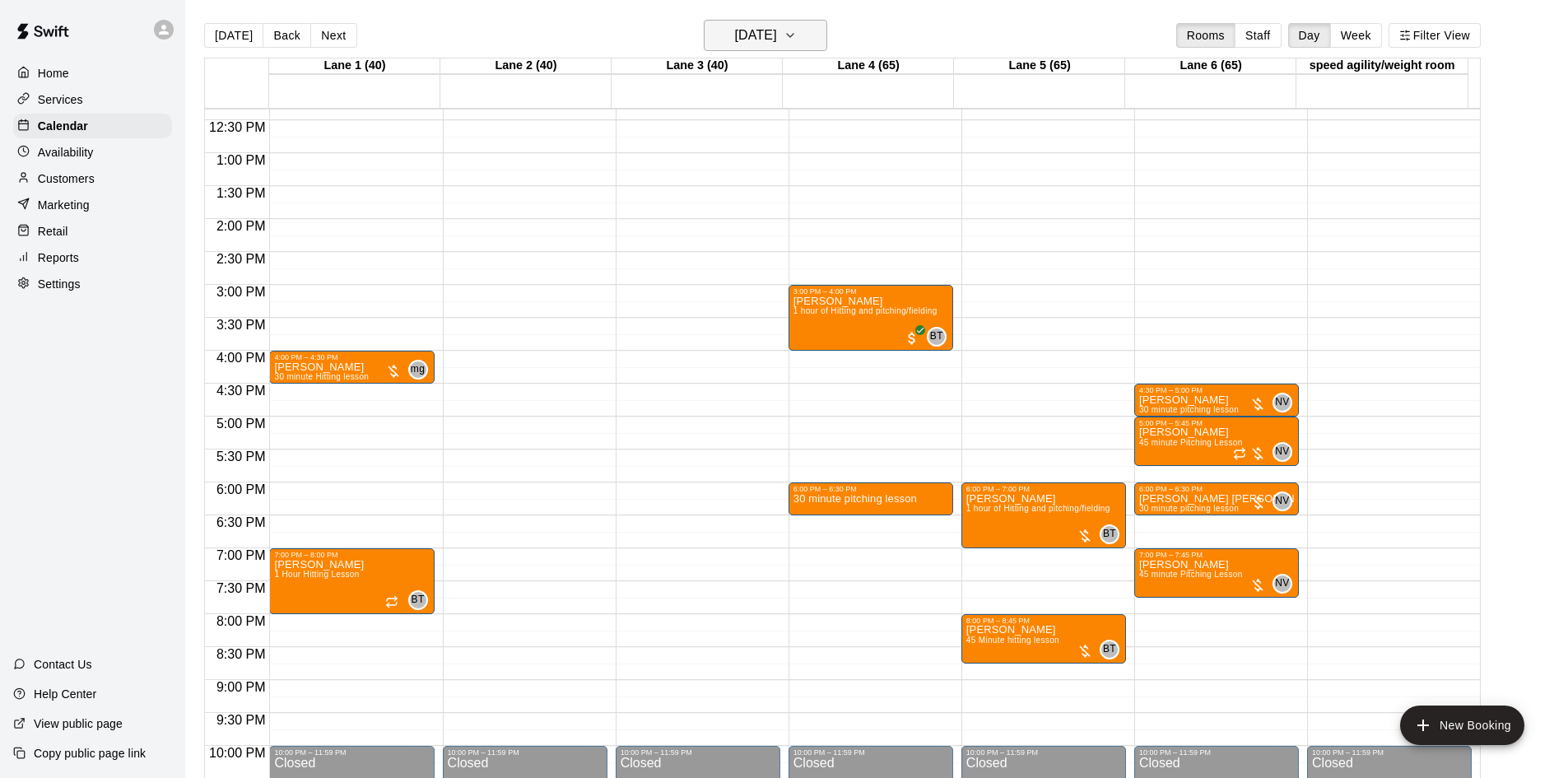
click at [796, 40] on icon "button" at bounding box center [789, 35] width 13 height 19
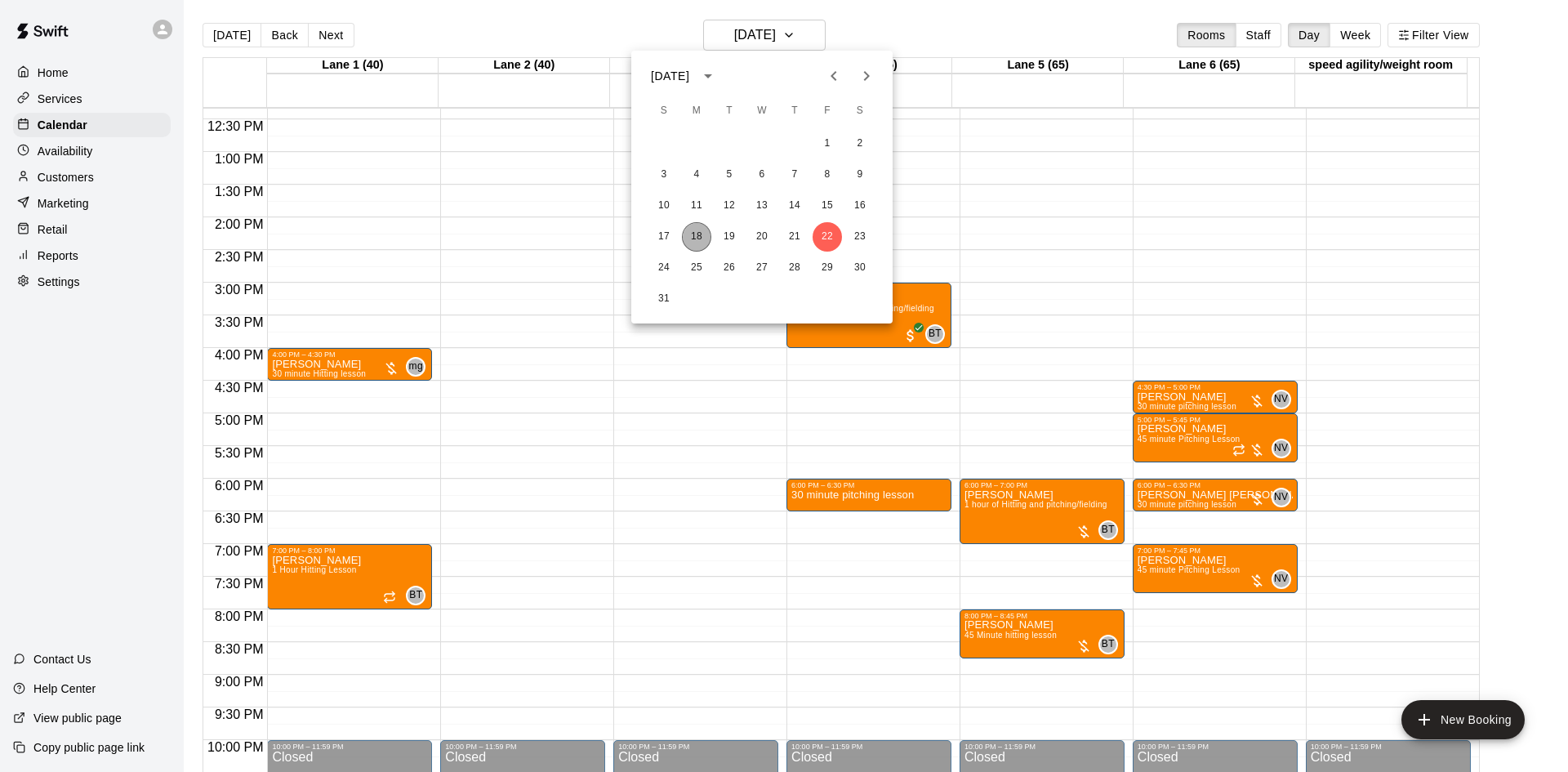
click at [697, 236] on button "18" at bounding box center [697, 237] width 30 height 30
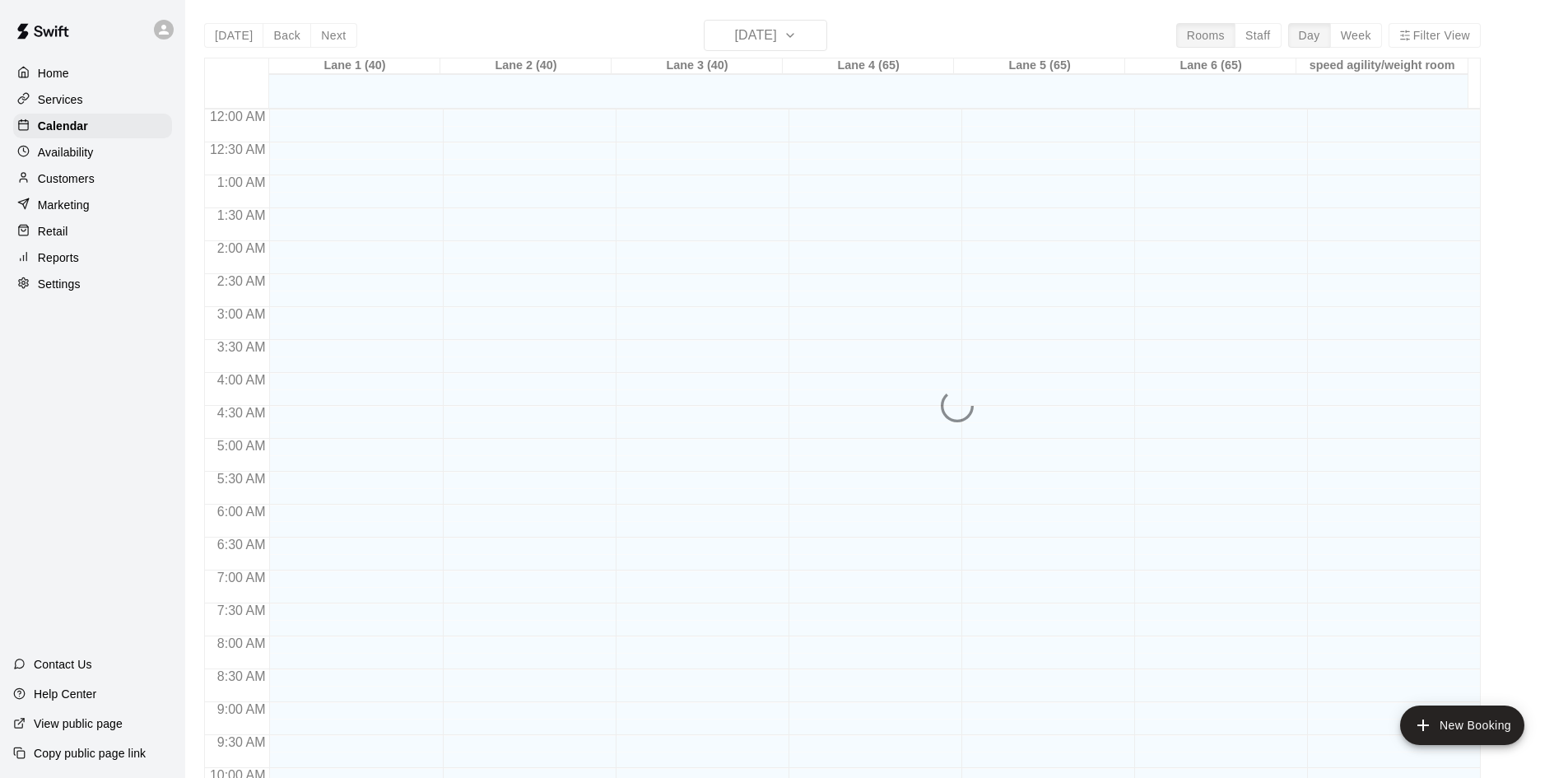
scroll to position [844, 0]
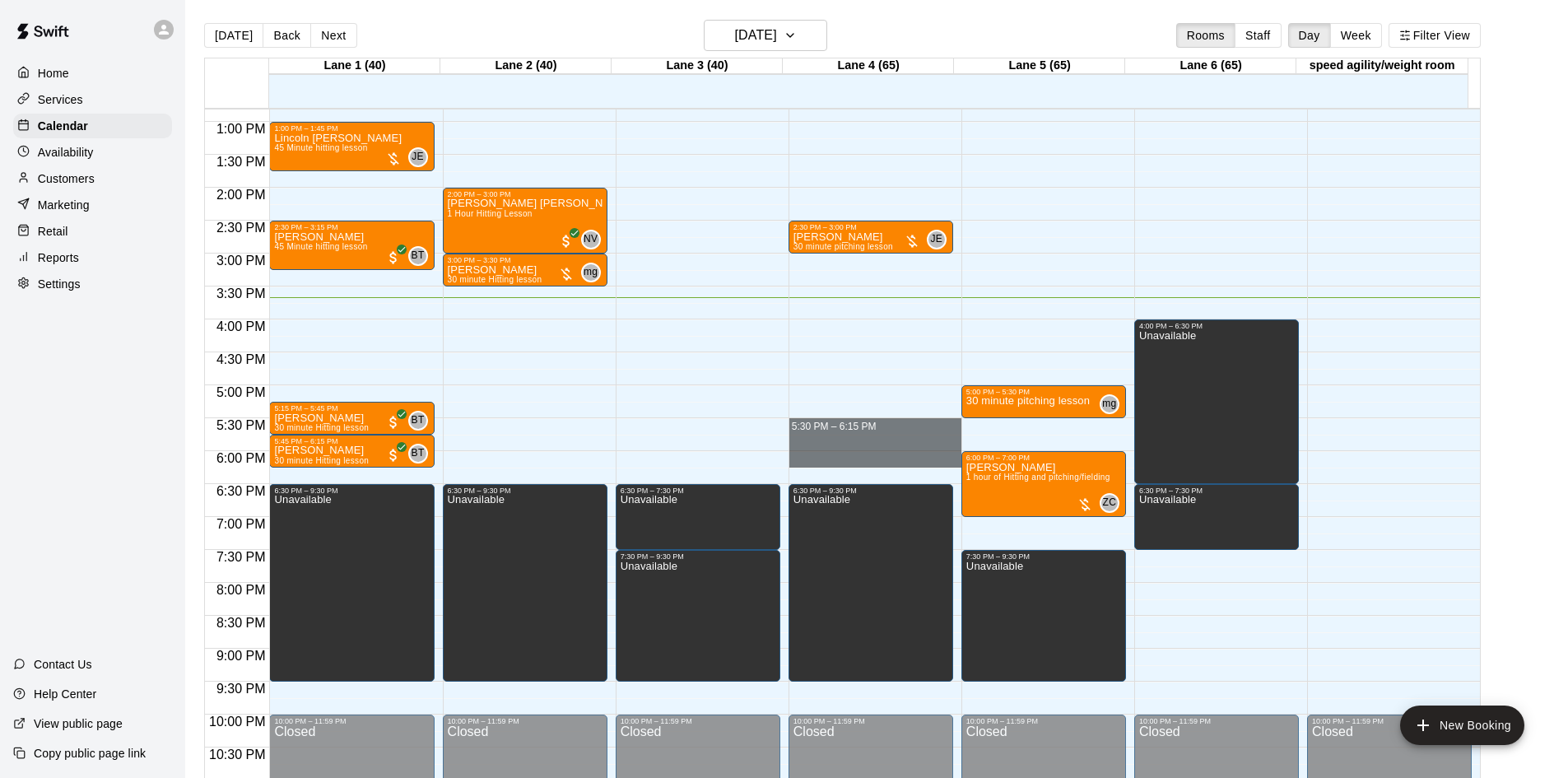
drag, startPoint x: 860, startPoint y: 420, endPoint x: 870, endPoint y: 462, distance: 43.2
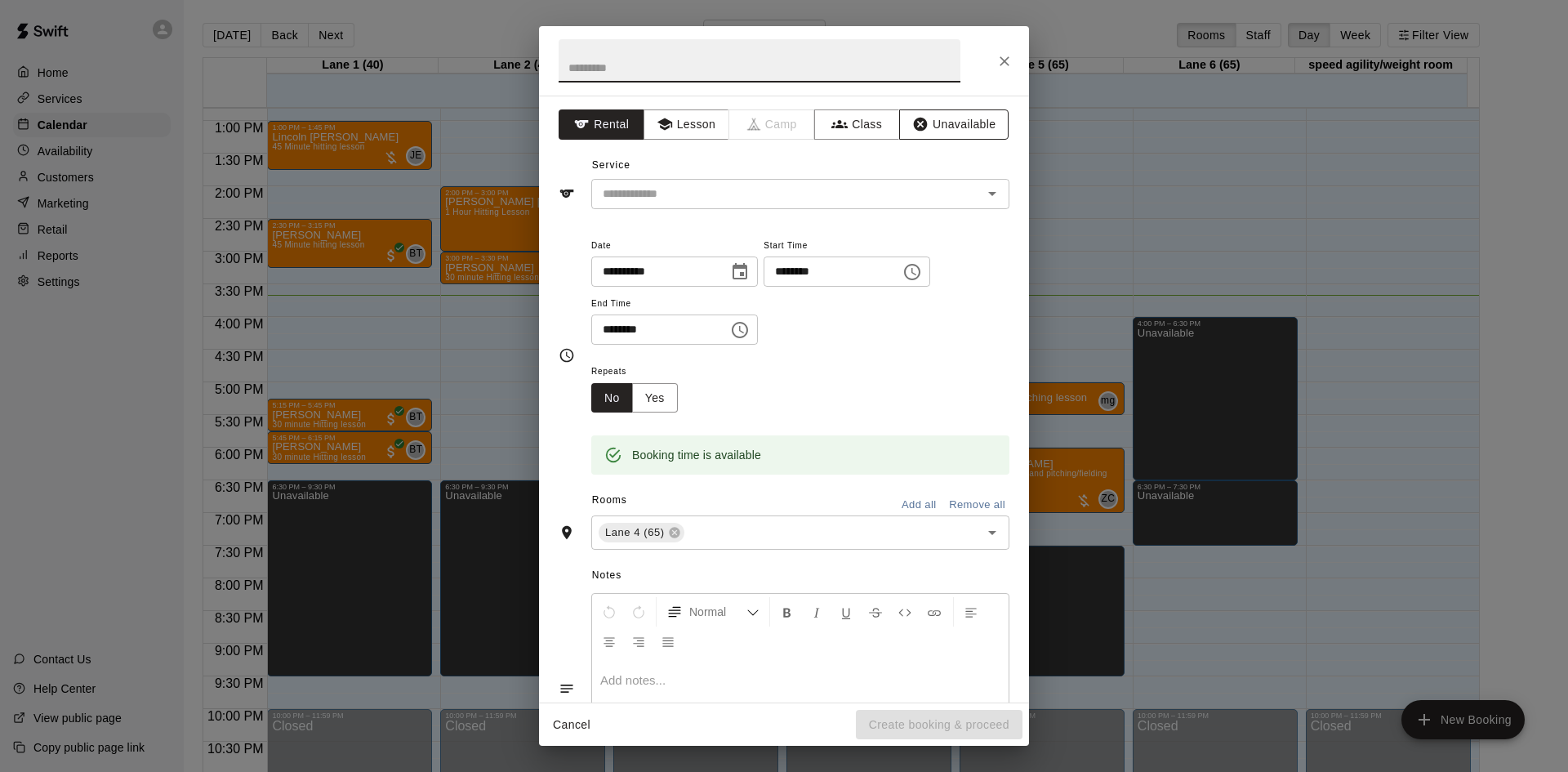
click at [926, 124] on button "Unavailable" at bounding box center [953, 124] width 109 height 31
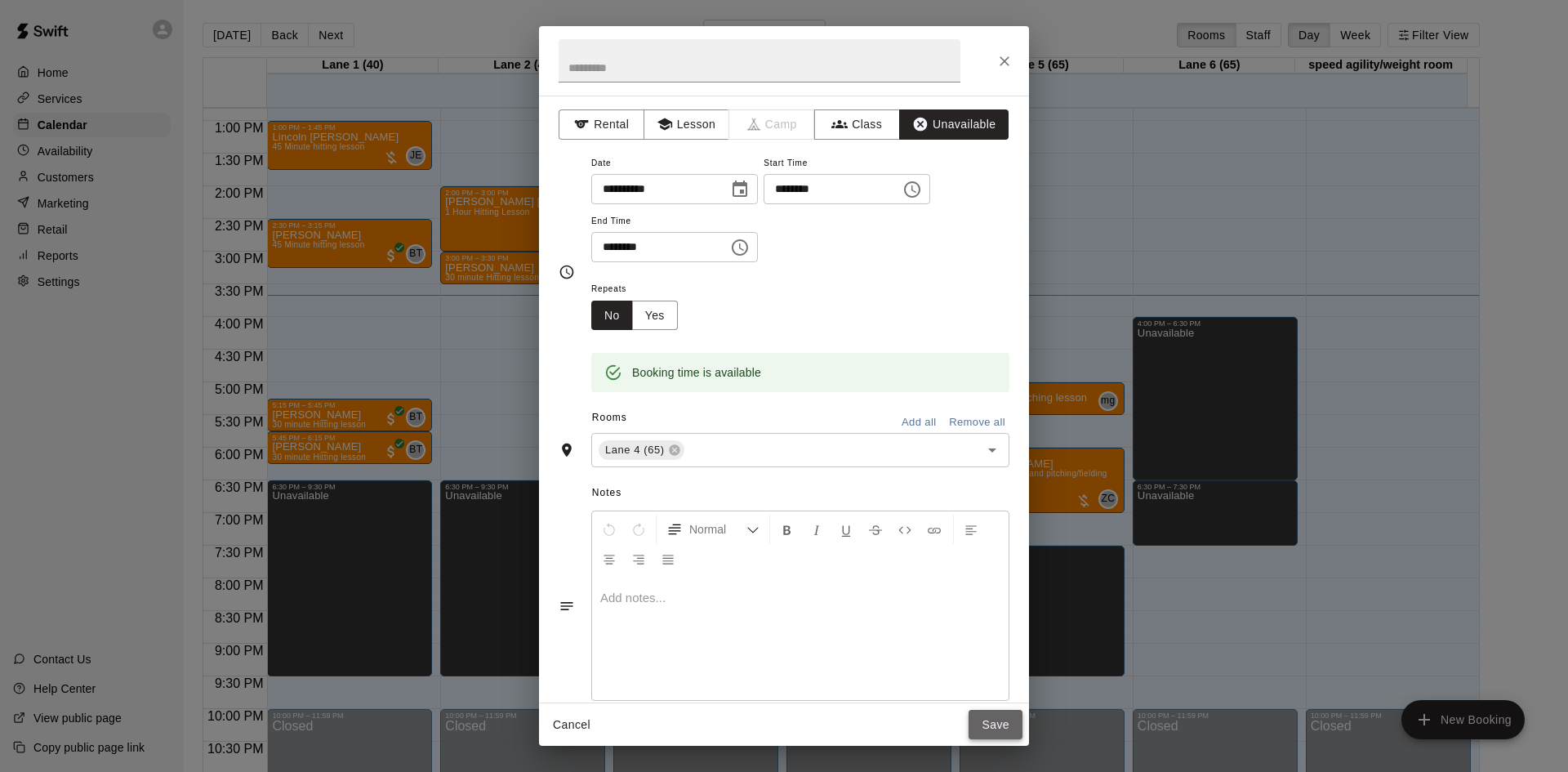
click at [985, 721] on button "Save" at bounding box center [996, 725] width 54 height 31
